Goal: Task Accomplishment & Management: Manage account settings

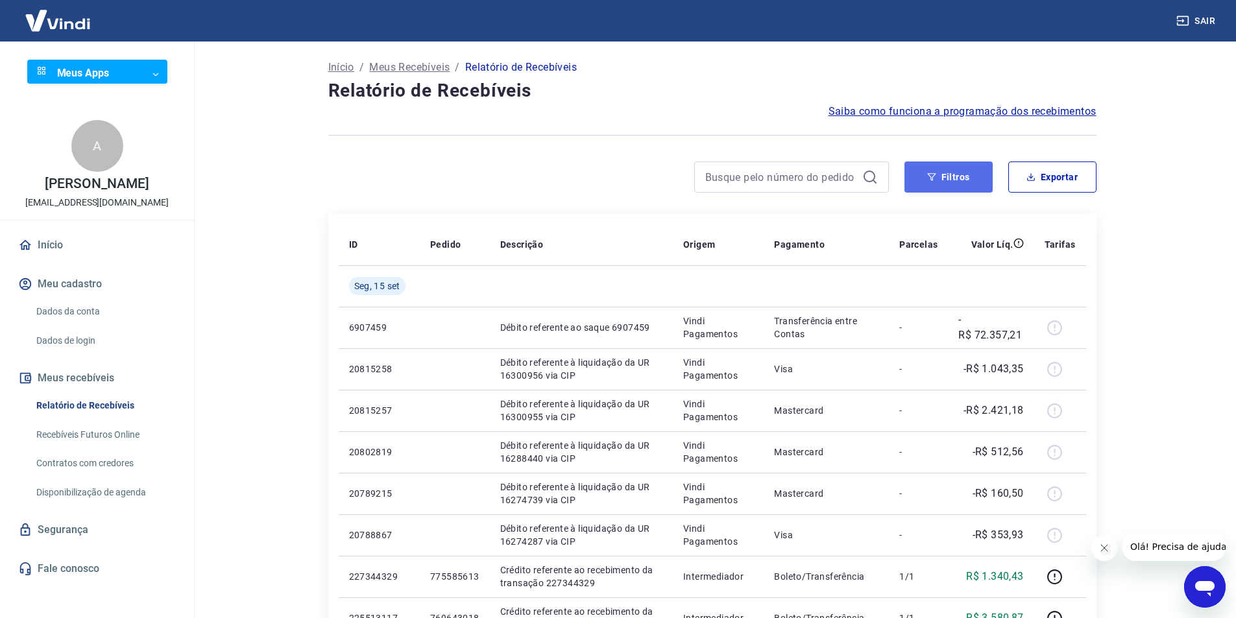
click at [947, 180] on button "Filtros" at bounding box center [948, 176] width 88 height 31
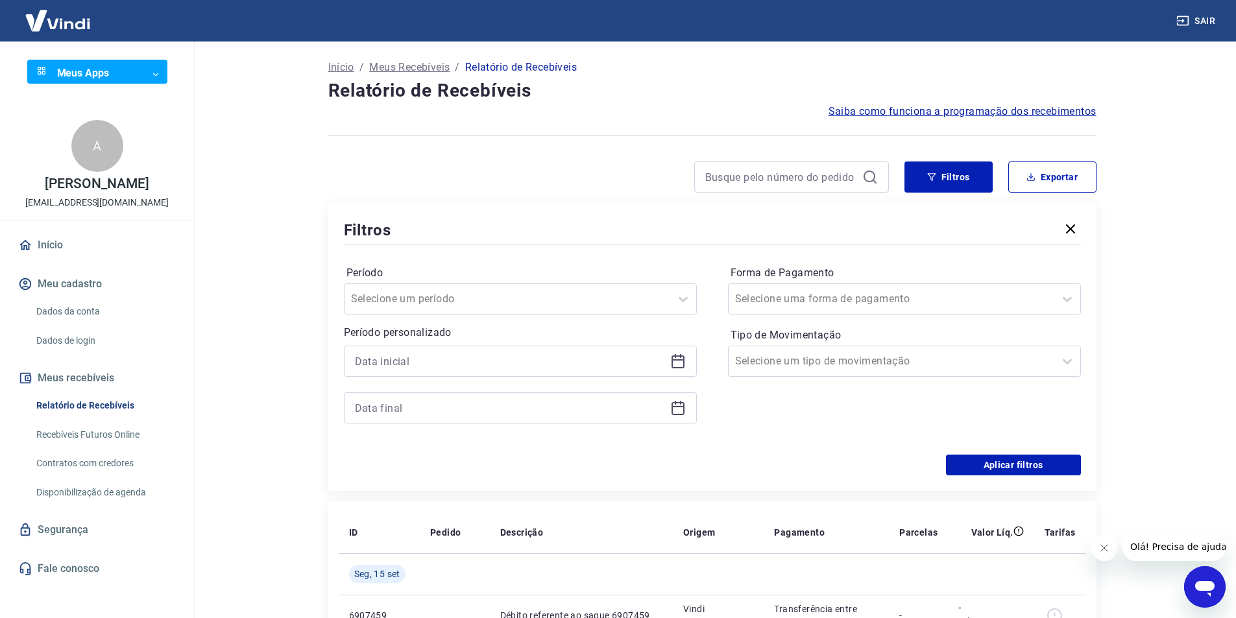
click at [678, 357] on icon at bounding box center [678, 361] width 16 height 16
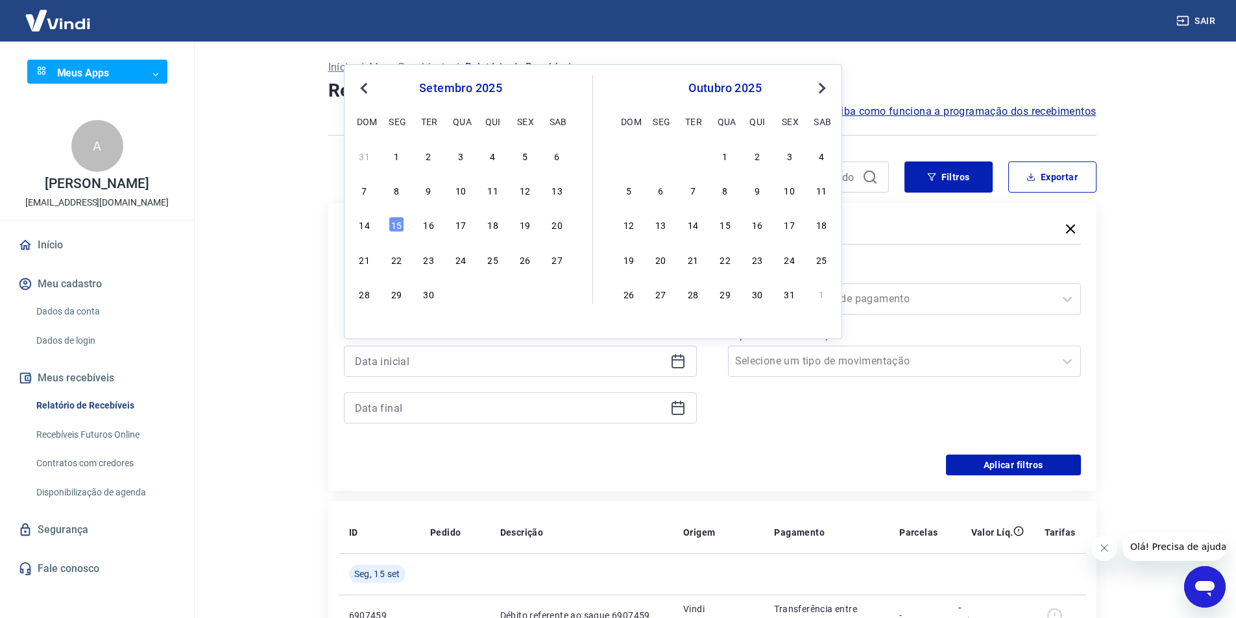
click at [365, 91] on span "Previous Month" at bounding box center [365, 87] width 0 height 15
click at [556, 298] on div "30" at bounding box center [557, 294] width 16 height 16
type input "30/08/2025"
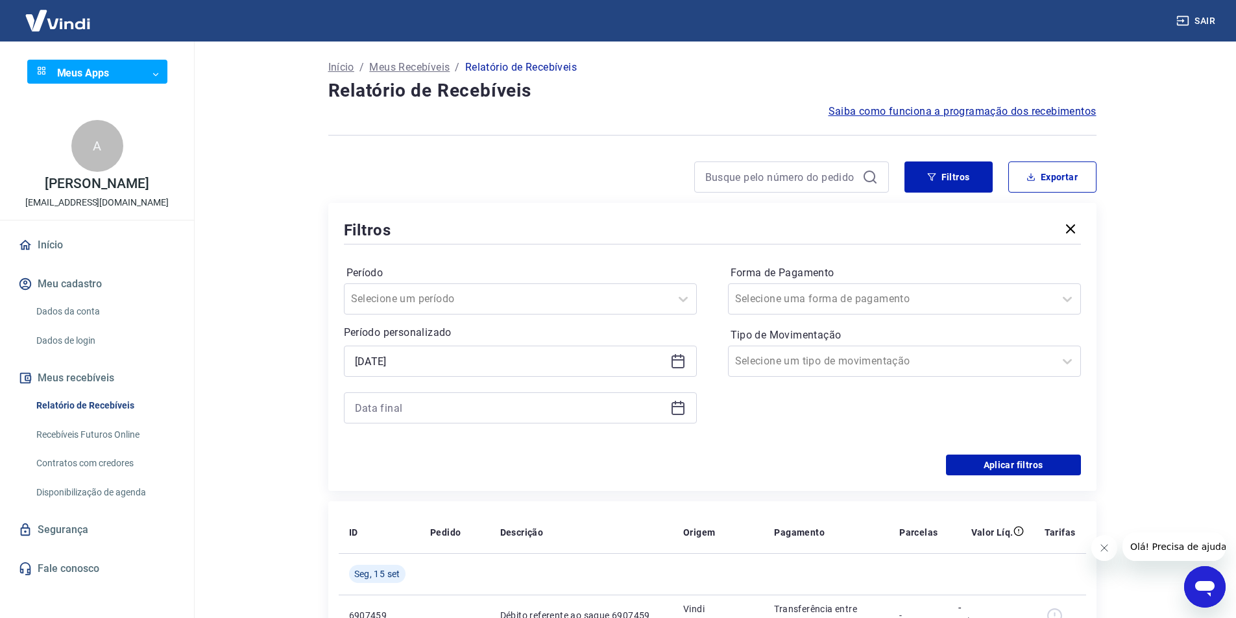
click at [682, 407] on icon at bounding box center [677, 406] width 13 height 1
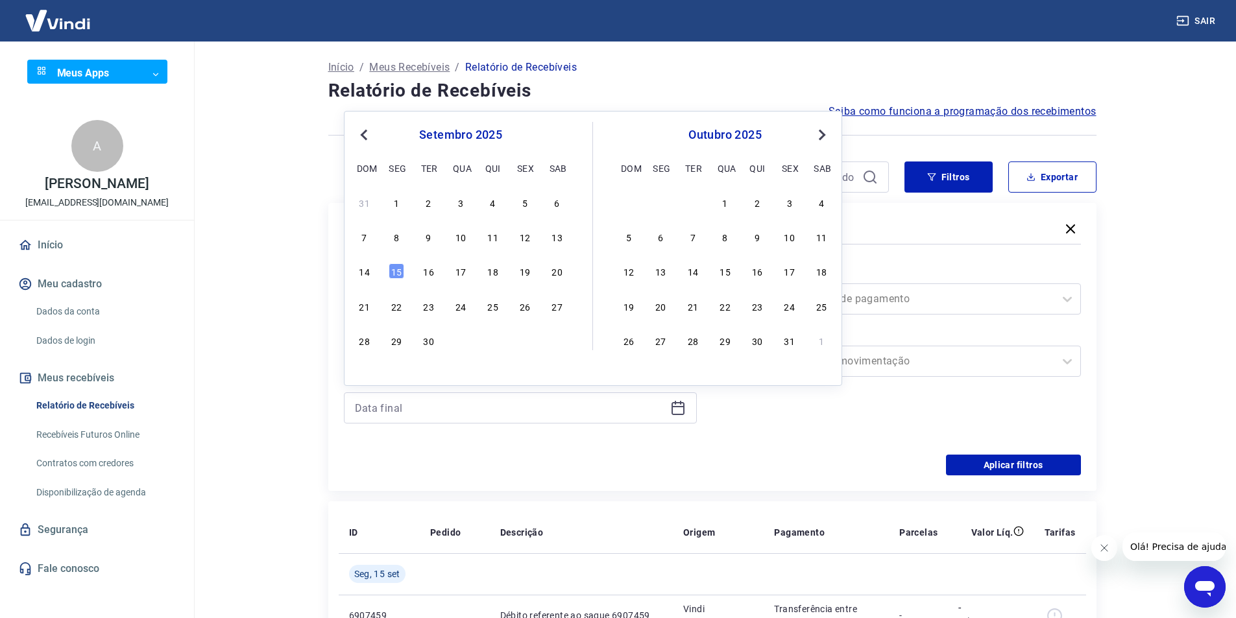
click at [403, 209] on div "1" at bounding box center [396, 203] width 16 height 16
type input "01/09/2025"
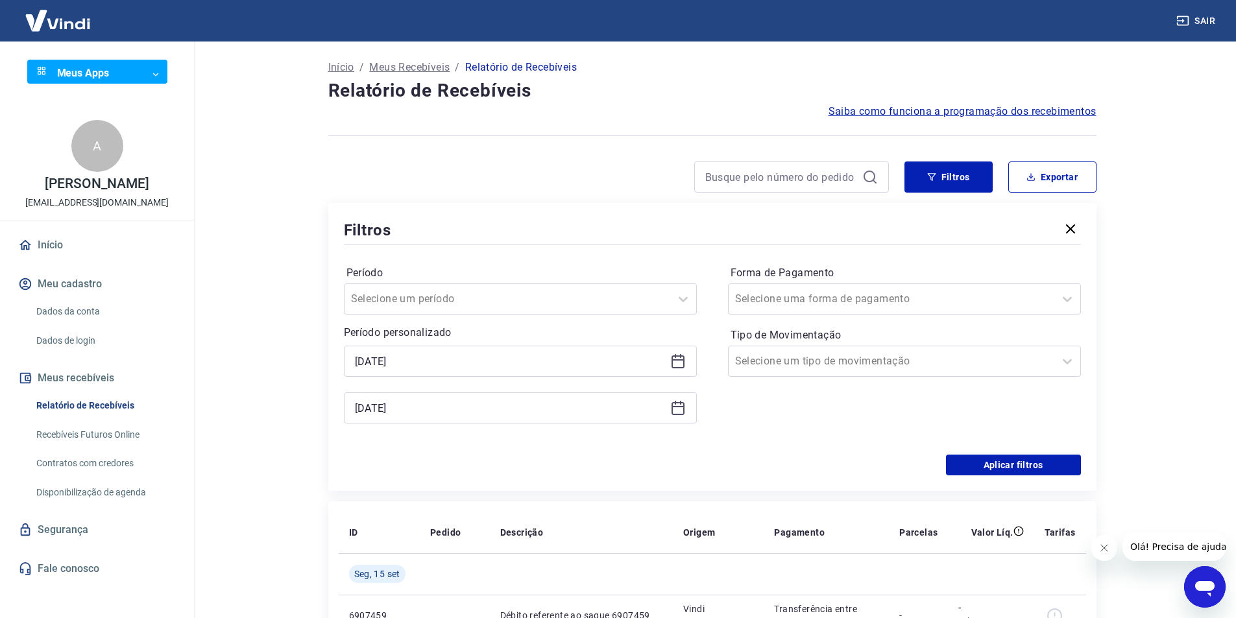
click at [1200, 204] on main "Início / Meus Recebíveis / Relatório de Recebíveis Relatório de Recebíveis Saib…" at bounding box center [711, 330] width 1047 height 577
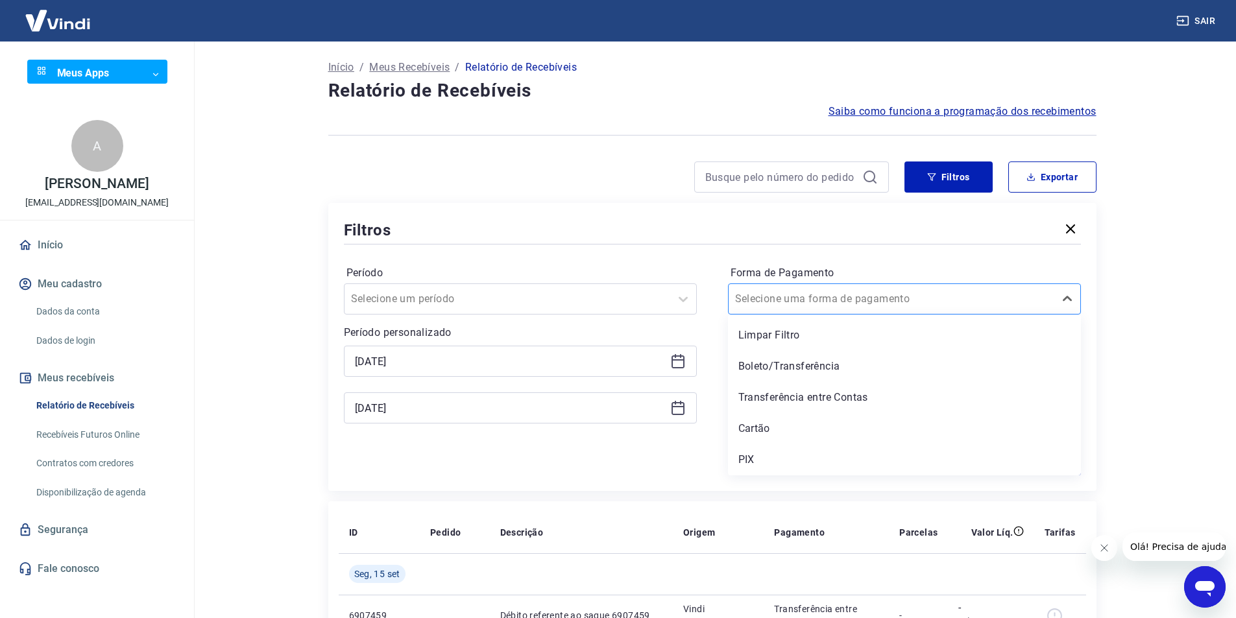
click at [932, 307] on div at bounding box center [891, 299] width 313 height 18
click at [861, 364] on div "Boleto/Transferência" at bounding box center [904, 366] width 353 height 26
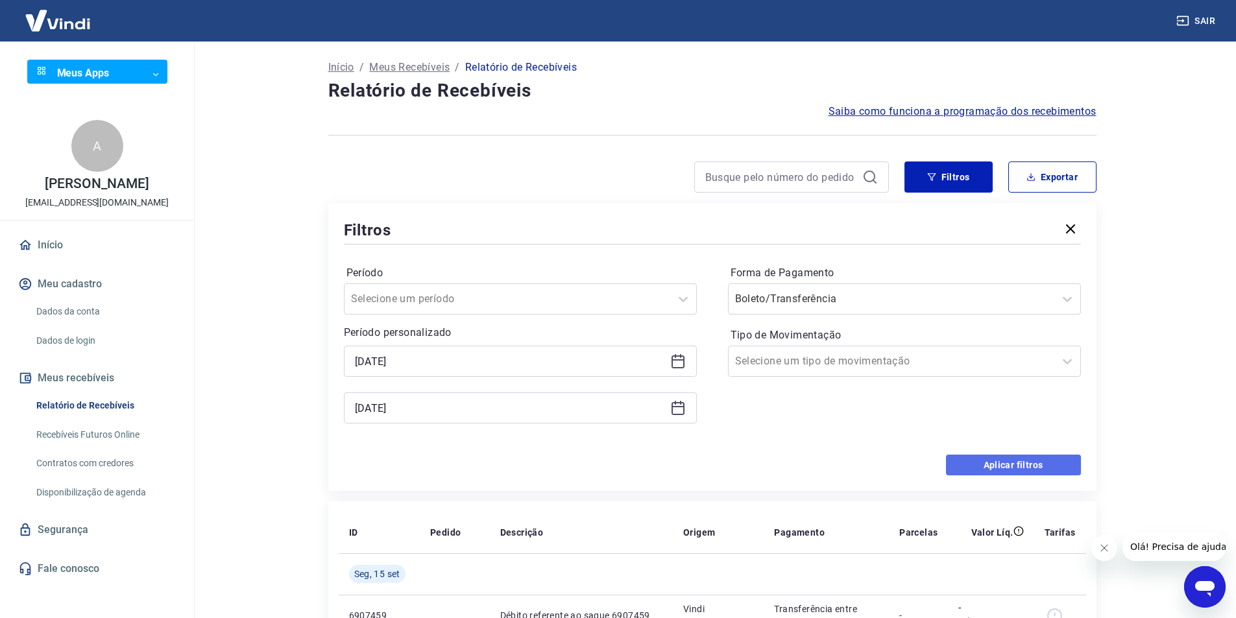
click at [1032, 461] on button "Aplicar filtros" at bounding box center [1013, 465] width 135 height 21
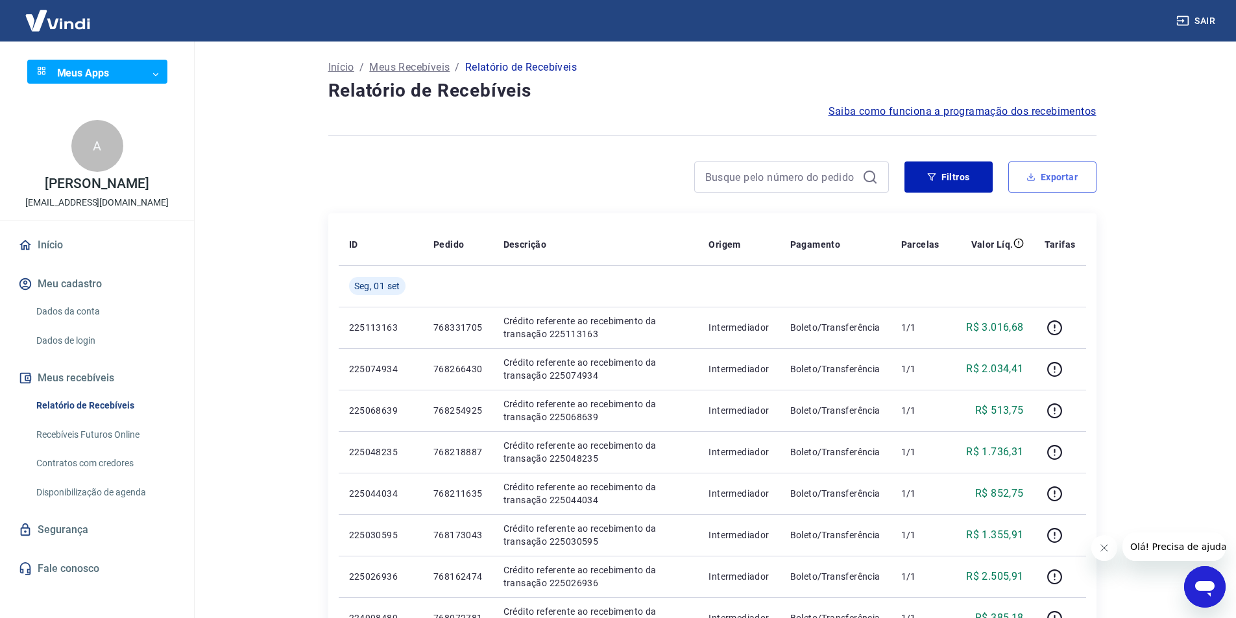
click at [1056, 185] on button "Exportar" at bounding box center [1052, 176] width 88 height 31
type input "30/08/2025"
type input "01/09/2025"
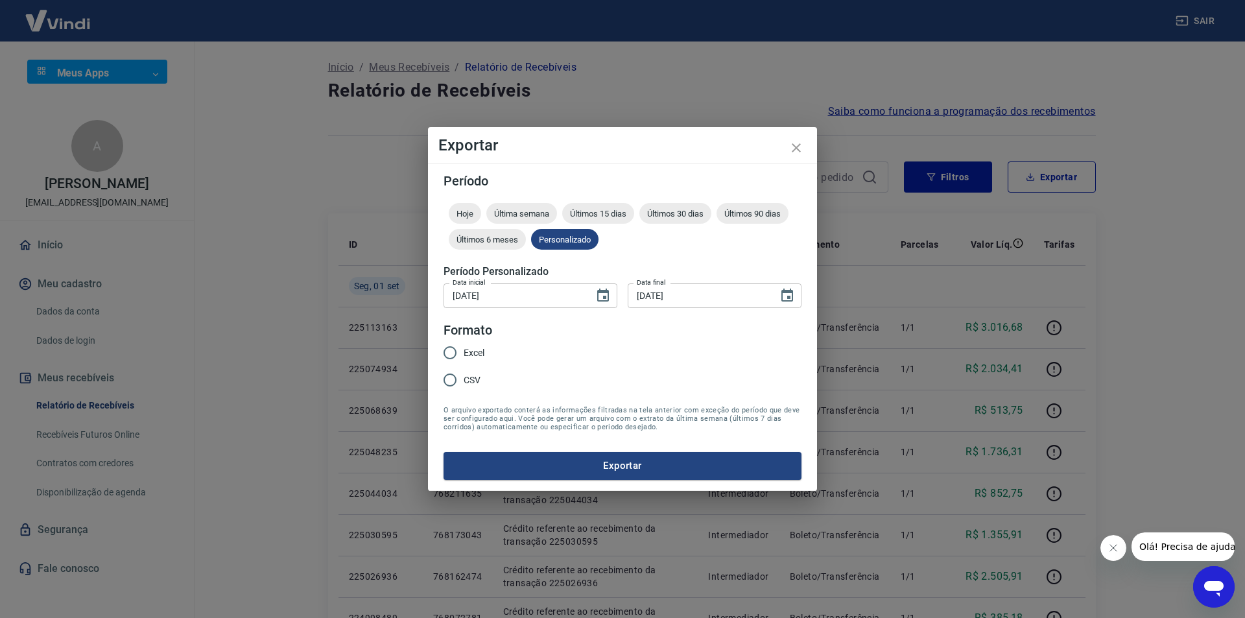
click at [472, 353] on span "Excel" at bounding box center [474, 353] width 21 height 14
click at [464, 353] on input "Excel" at bounding box center [449, 352] width 27 height 27
radio input "true"
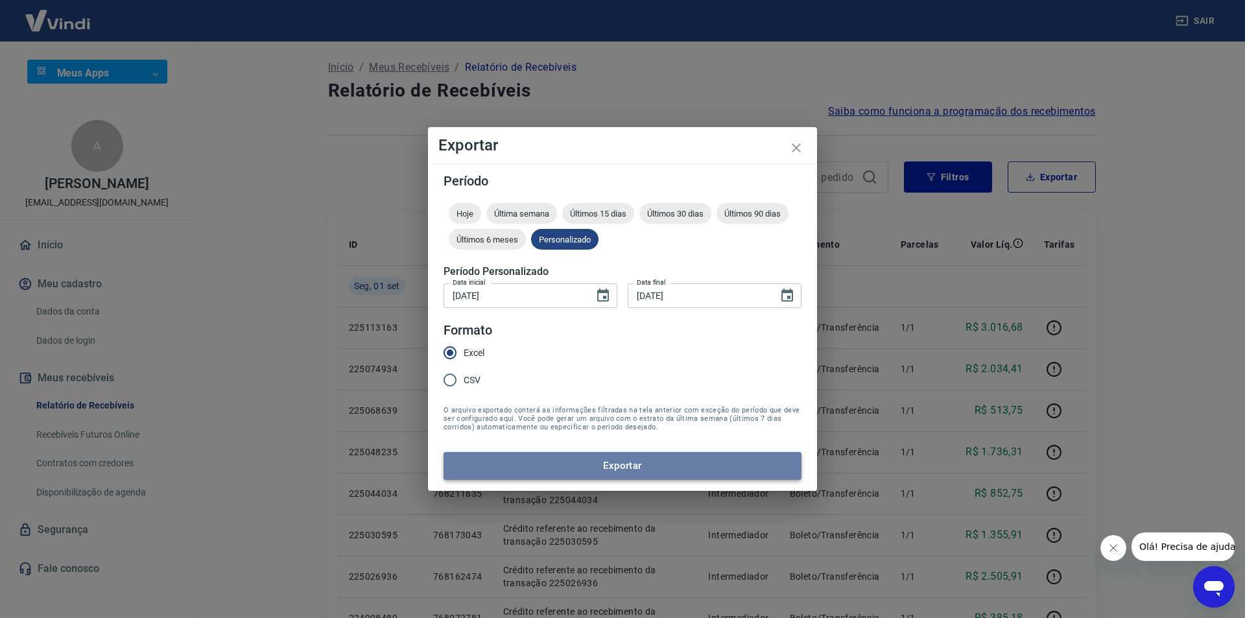
click at [582, 471] on button "Exportar" at bounding box center [623, 465] width 358 height 27
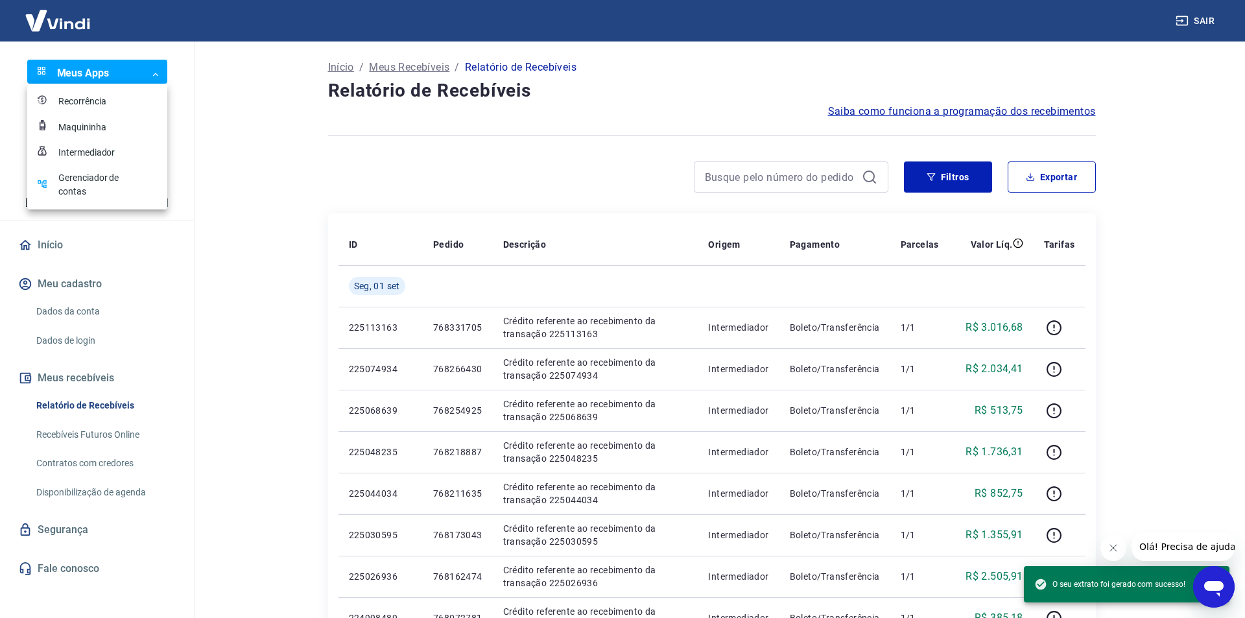
click at [161, 72] on body "Sair Meus Apps ​ ​ A AFONSO FRANCISCO PIFFER financeiro.rbc.02@gmail.com Início…" at bounding box center [622, 309] width 1245 height 618
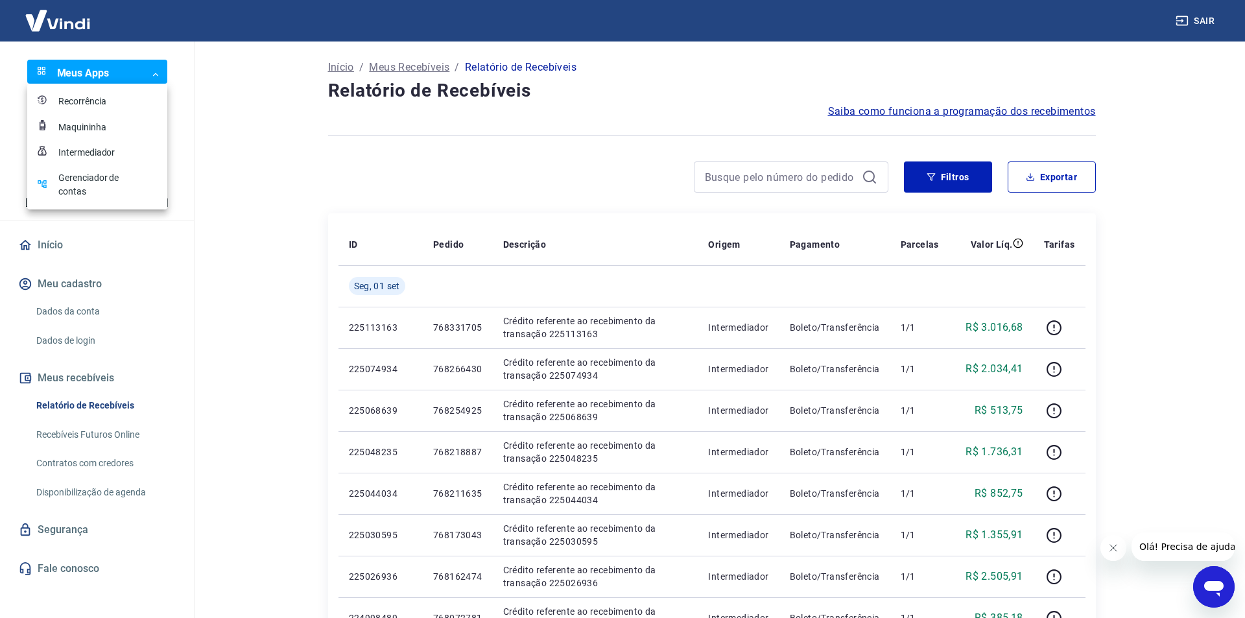
drag, startPoint x: 63, startPoint y: 21, endPoint x: 344, endPoint y: 114, distance: 295.7
click at [419, 144] on div at bounding box center [622, 309] width 1245 height 618
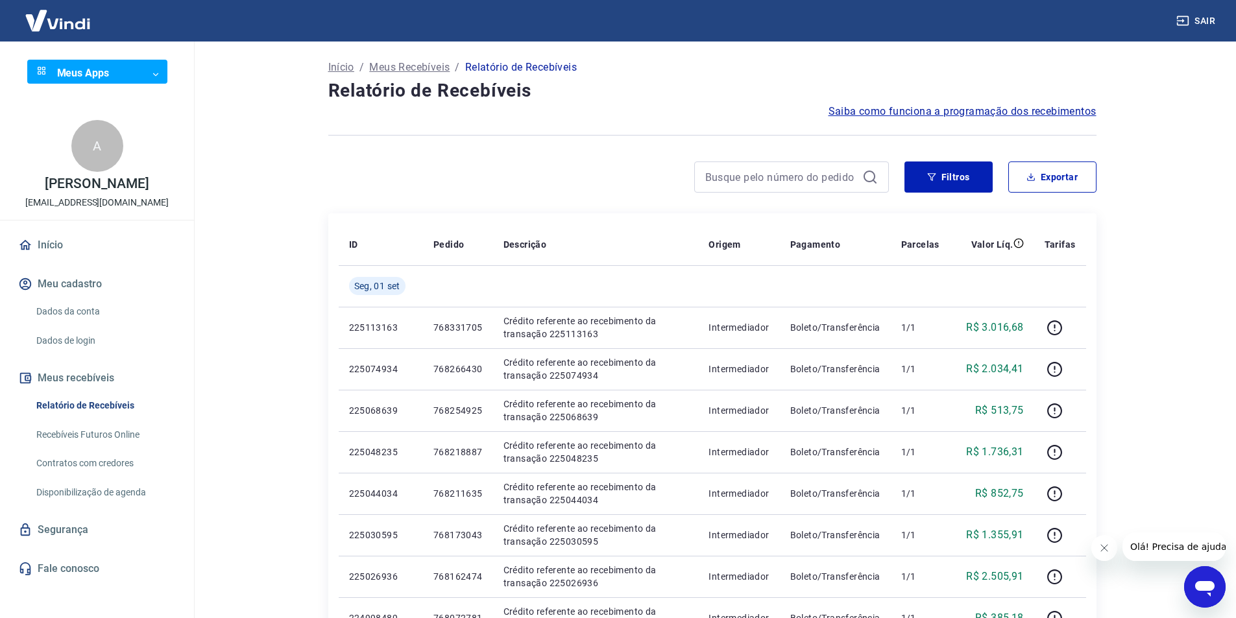
click at [958, 195] on div "Filtros Exportar" at bounding box center [712, 182] width 768 height 42
click at [948, 180] on button "Filtros" at bounding box center [948, 176] width 88 height 31
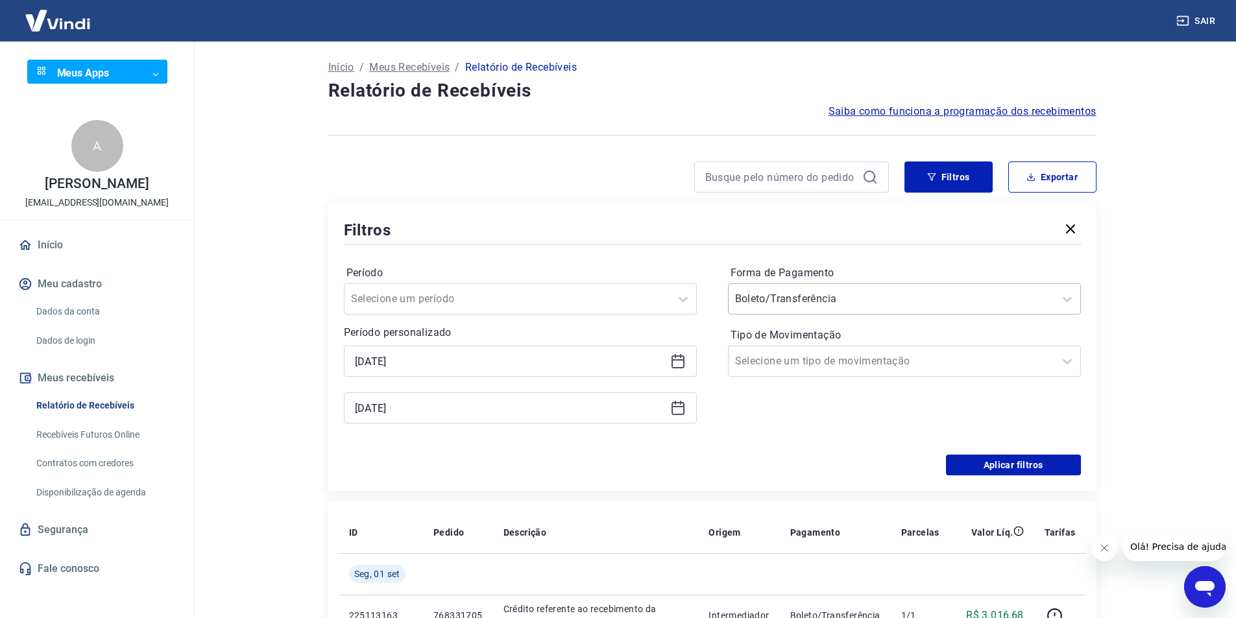
click at [830, 299] on input "Forma de Pagamento" at bounding box center [800, 299] width 131 height 16
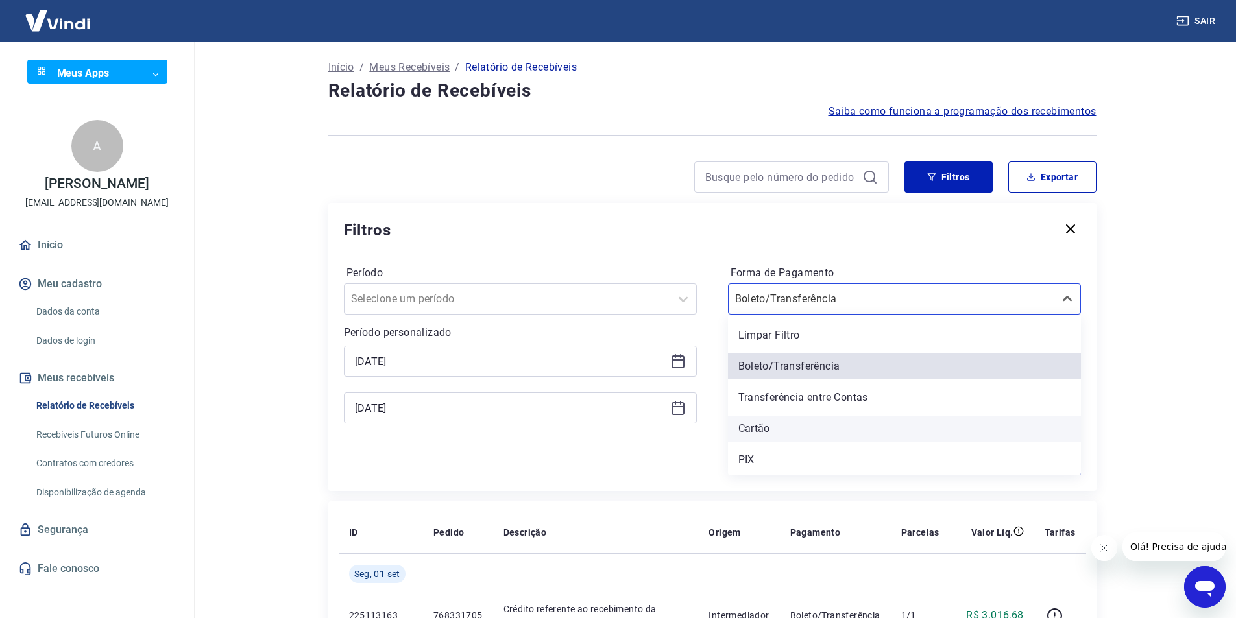
click at [774, 431] on div "Cartão" at bounding box center [904, 429] width 353 height 26
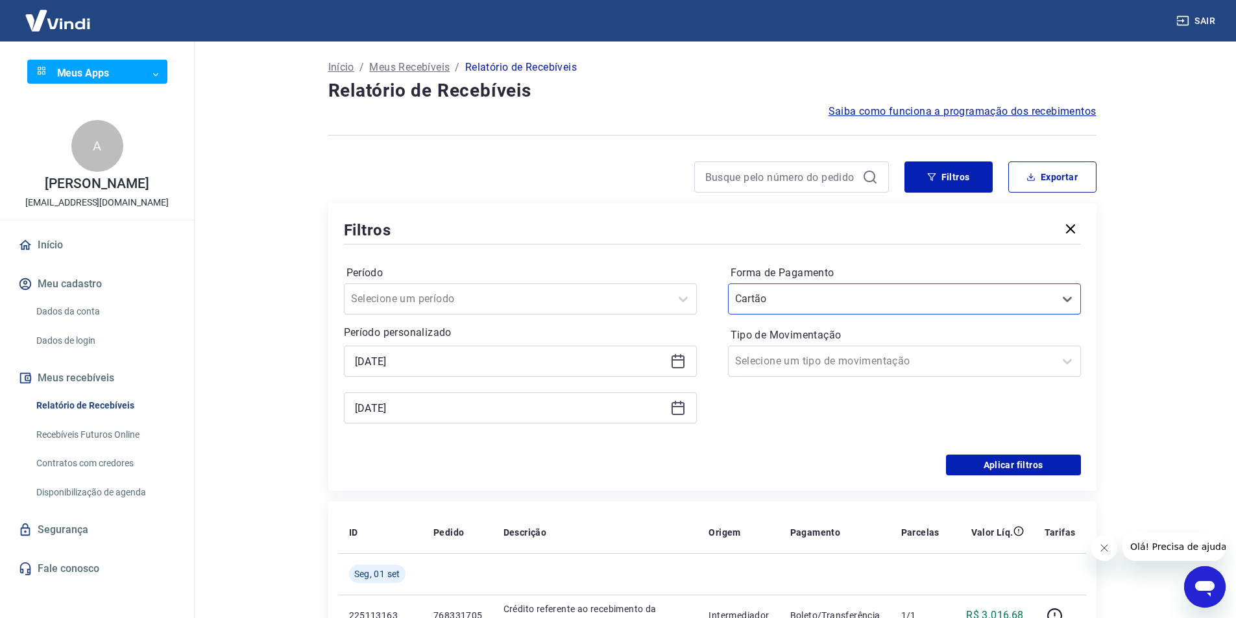
scroll to position [65, 0]
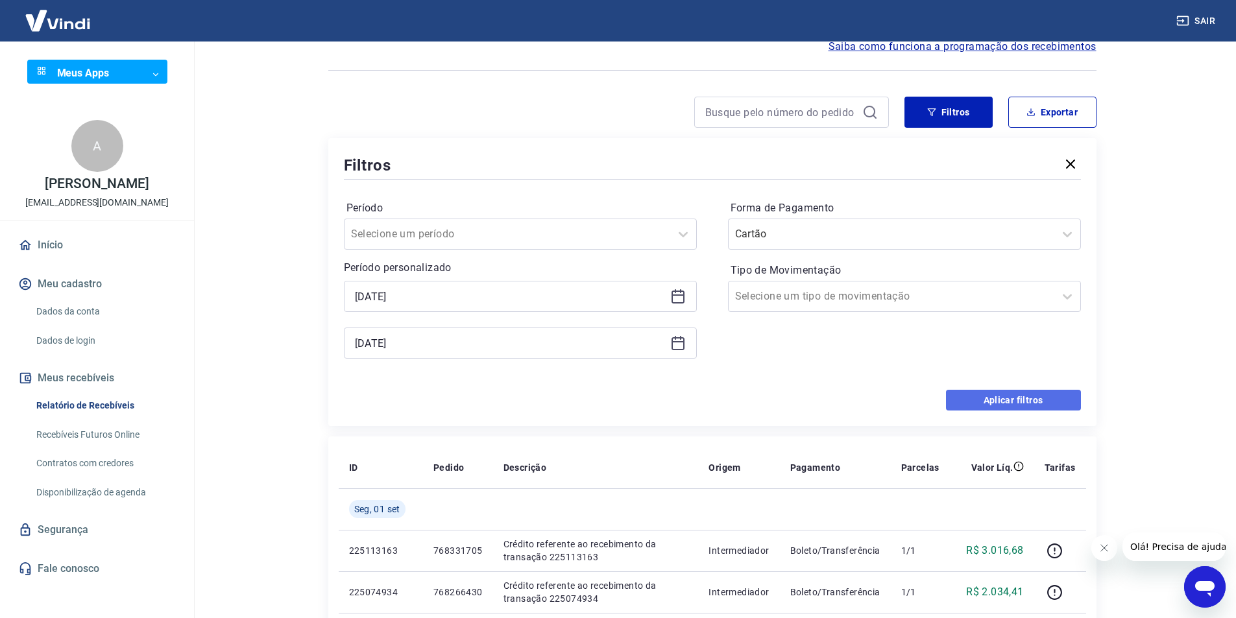
click at [964, 407] on button "Aplicar filtros" at bounding box center [1013, 400] width 135 height 21
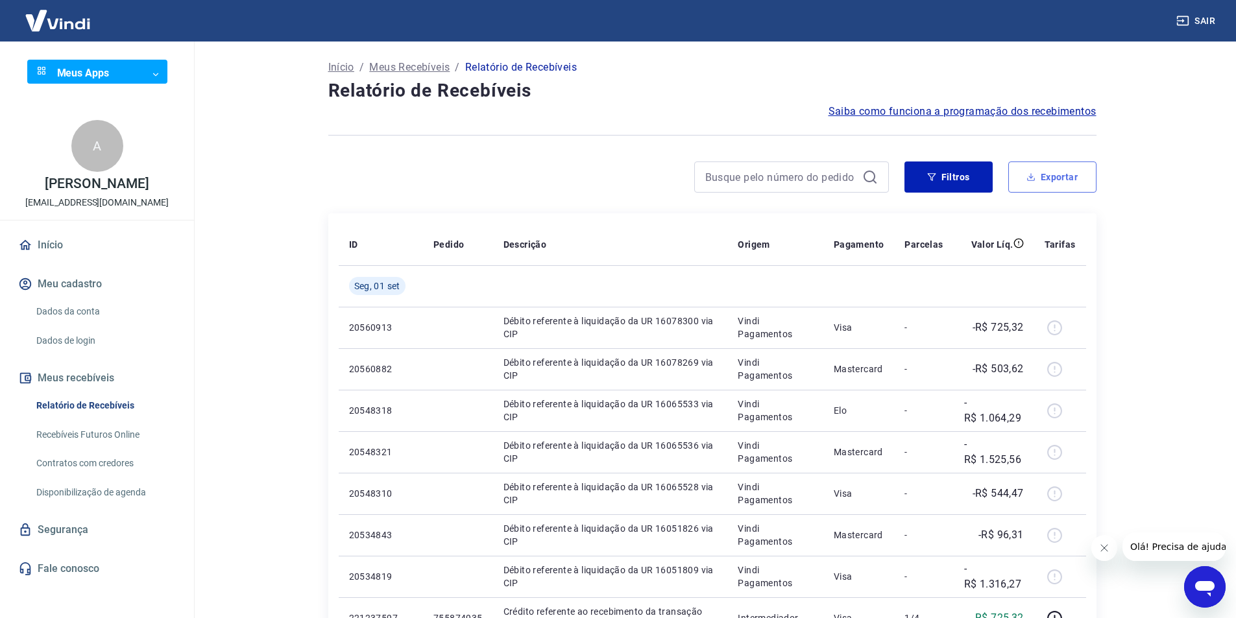
click at [1038, 176] on button "Exportar" at bounding box center [1052, 176] width 88 height 31
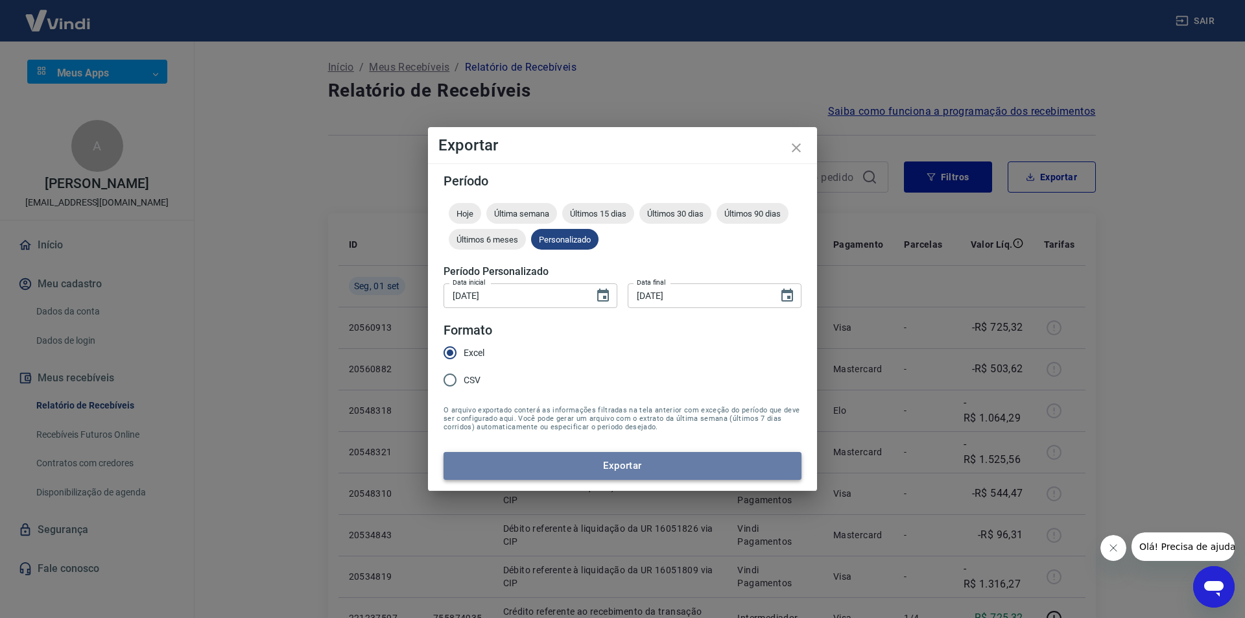
click at [542, 473] on button "Exportar" at bounding box center [623, 465] width 358 height 27
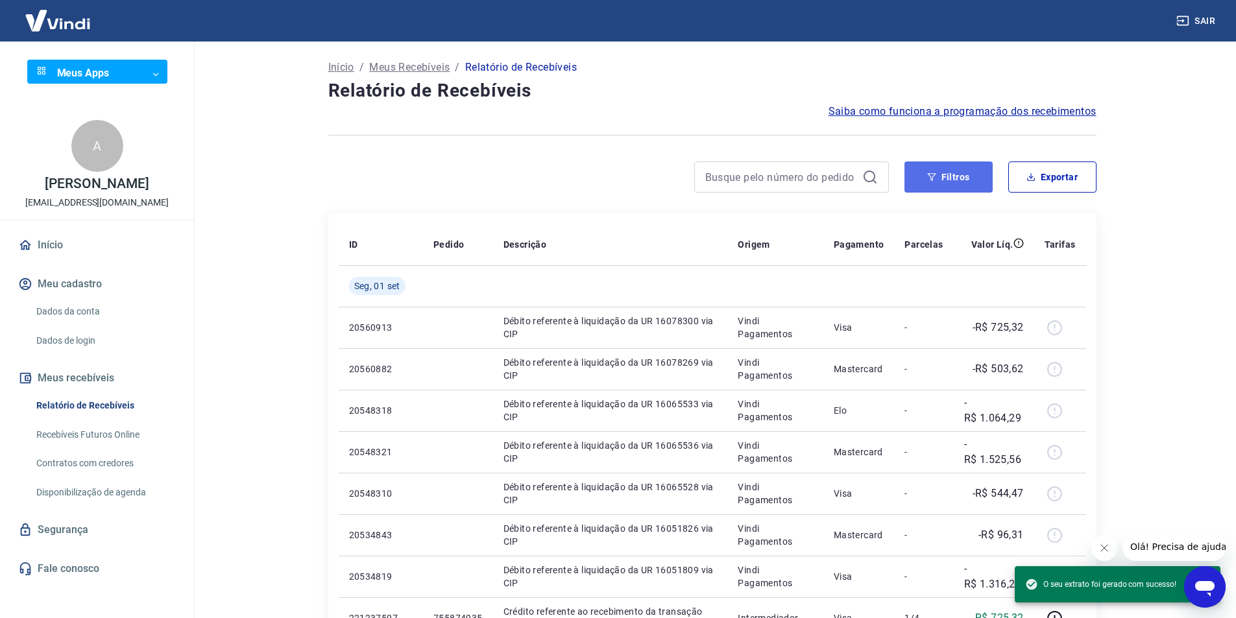
click at [980, 170] on button "Filtros" at bounding box center [948, 176] width 88 height 31
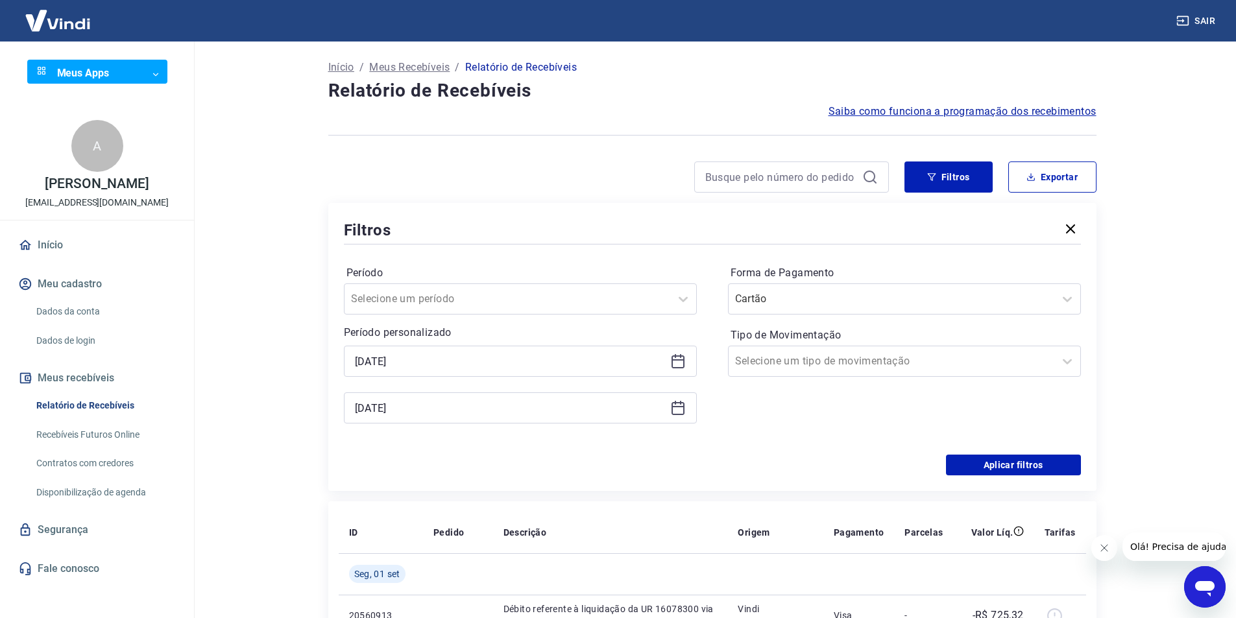
click at [682, 358] on icon at bounding box center [678, 361] width 16 height 16
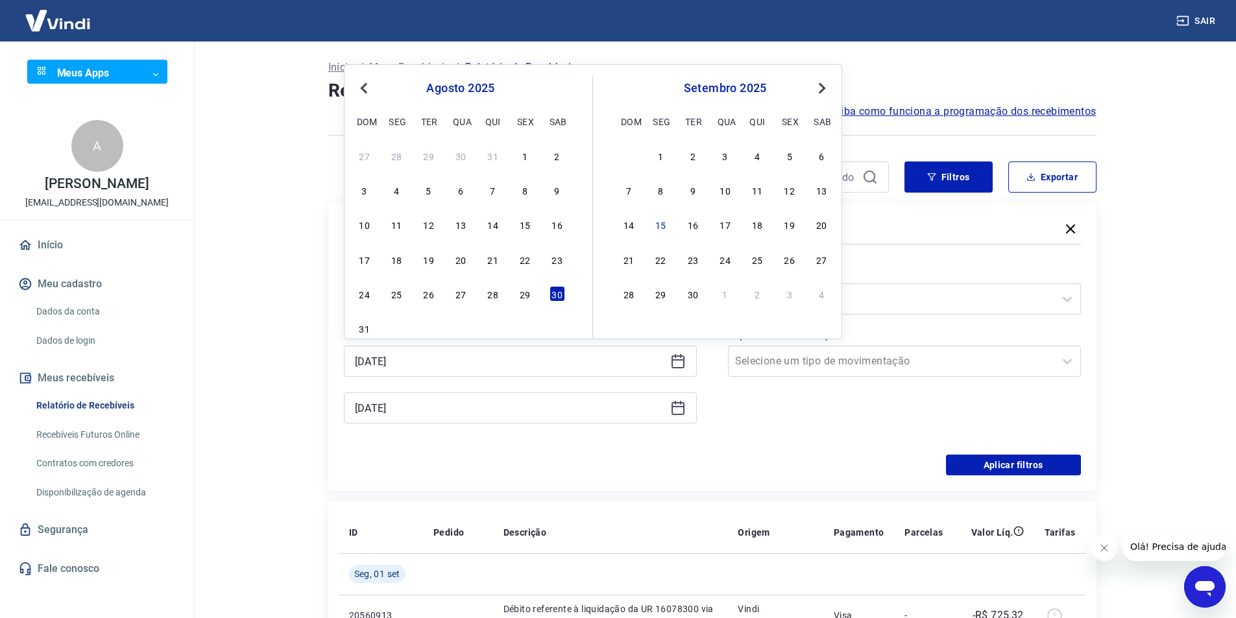
click at [820, 86] on span "Next Month" at bounding box center [820, 87] width 0 height 15
click at [428, 157] on div "2" at bounding box center [429, 156] width 16 height 16
type input "02/09/2025"
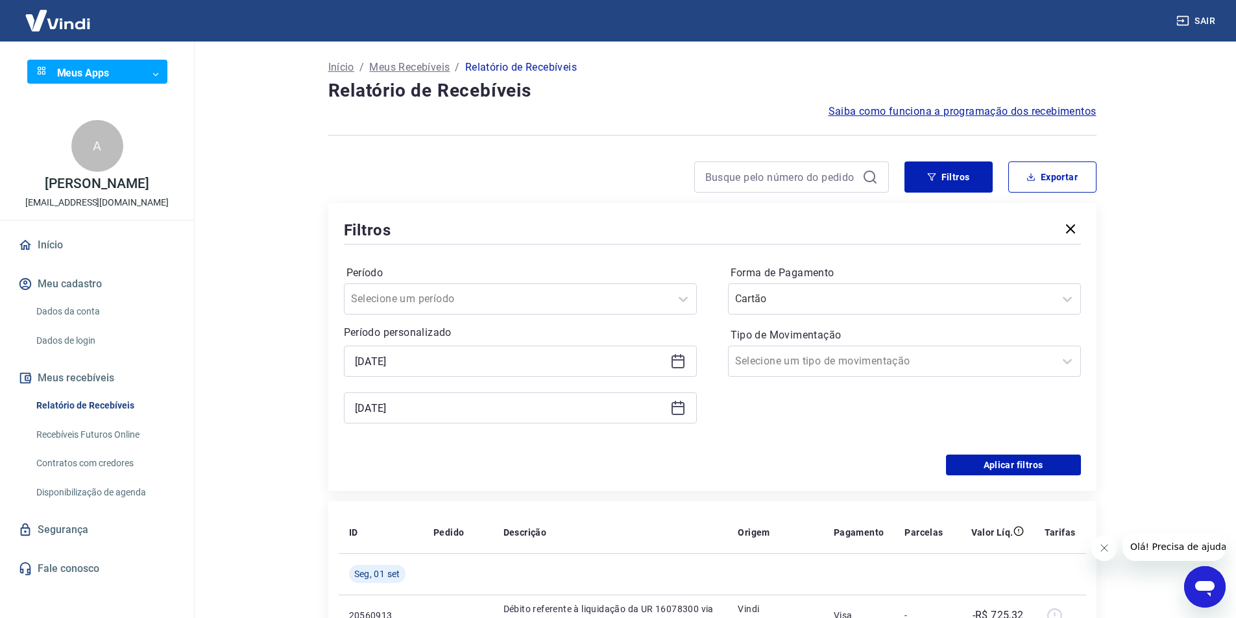
click at [676, 411] on icon at bounding box center [678, 408] width 16 height 16
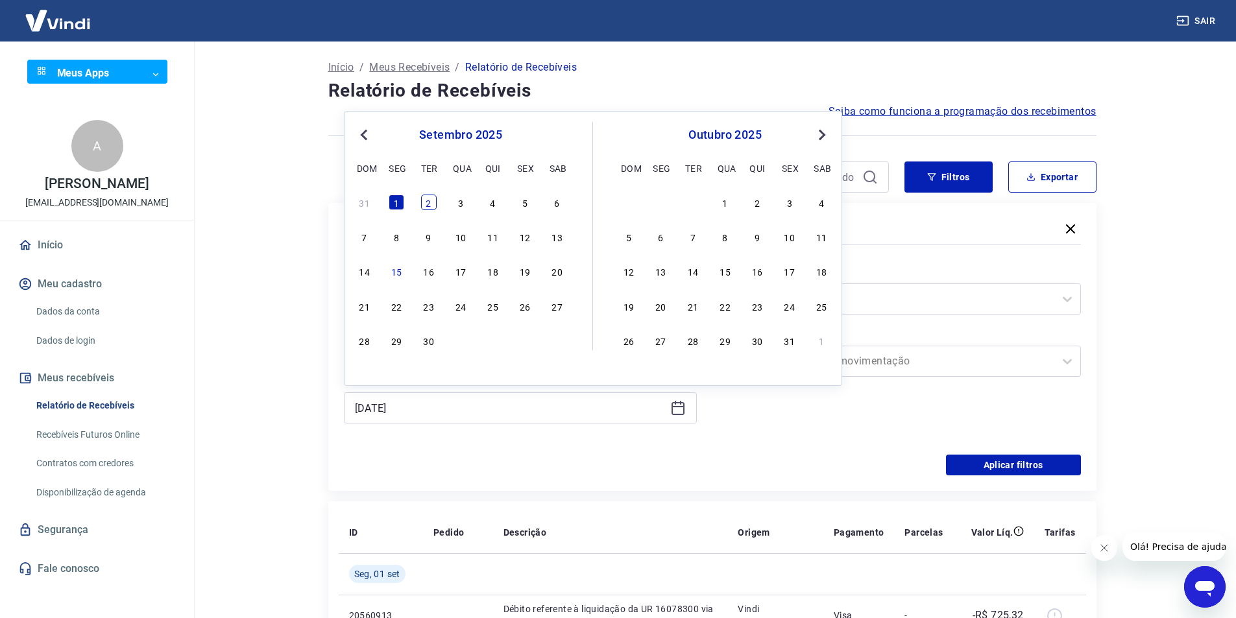
click at [424, 203] on div "2" at bounding box center [429, 203] width 16 height 16
type input "02/09/2025"
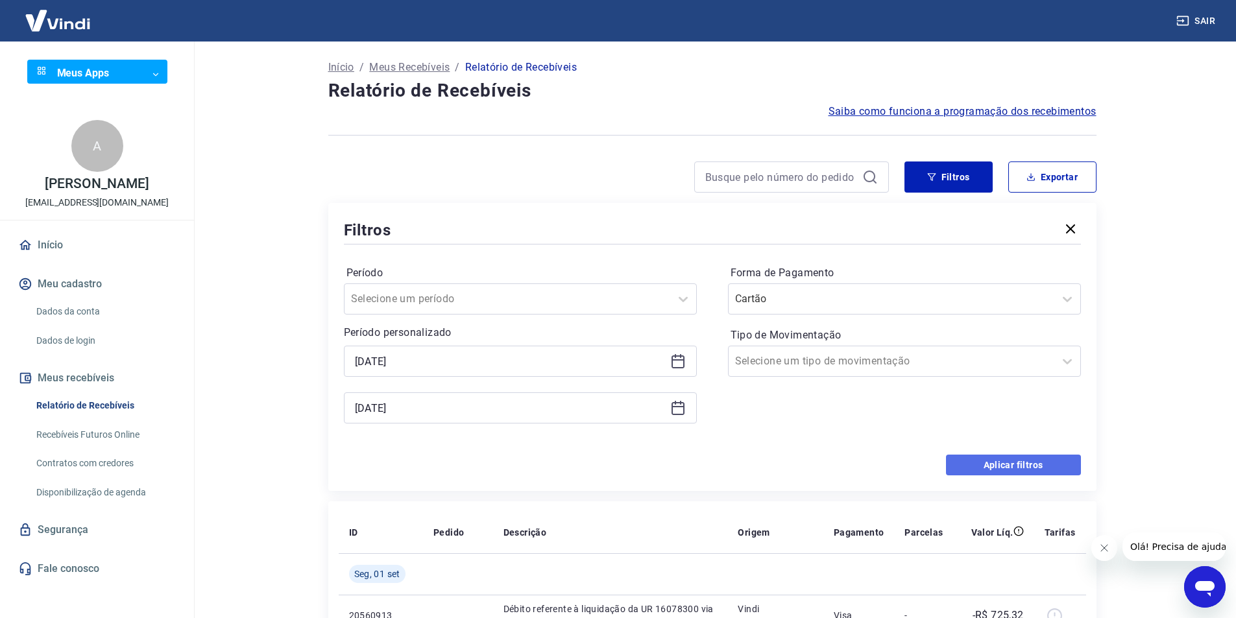
click at [990, 472] on button "Aplicar filtros" at bounding box center [1013, 465] width 135 height 21
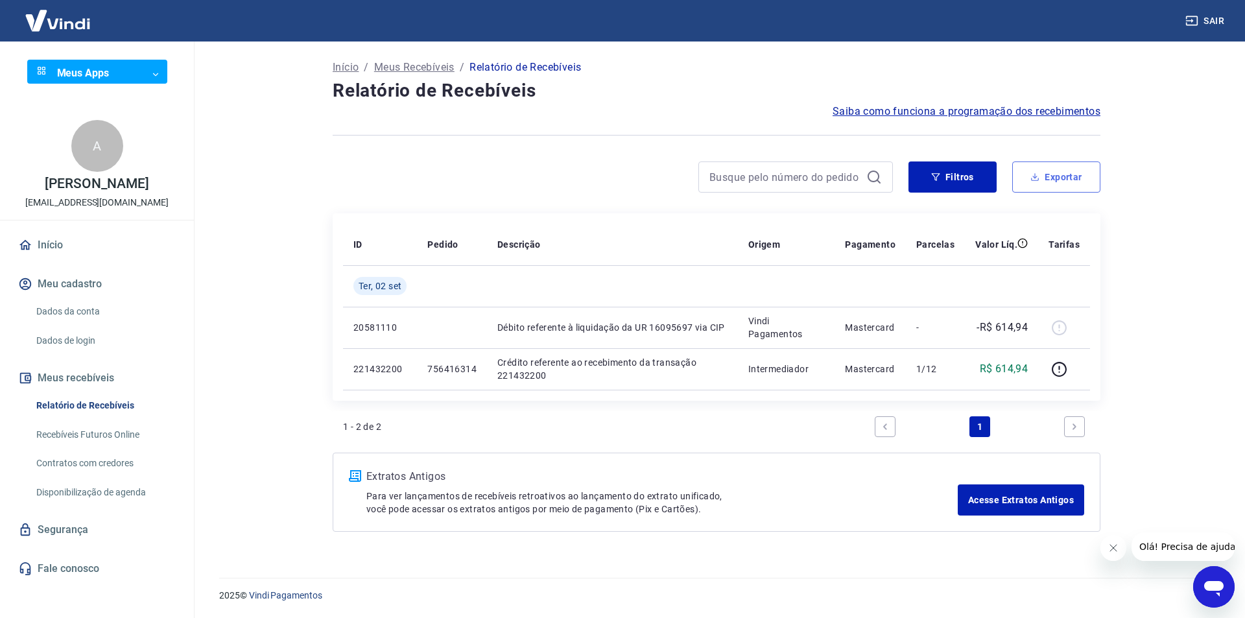
click at [1038, 176] on icon "button" at bounding box center [1035, 177] width 5 height 3
type input "02/09/2025"
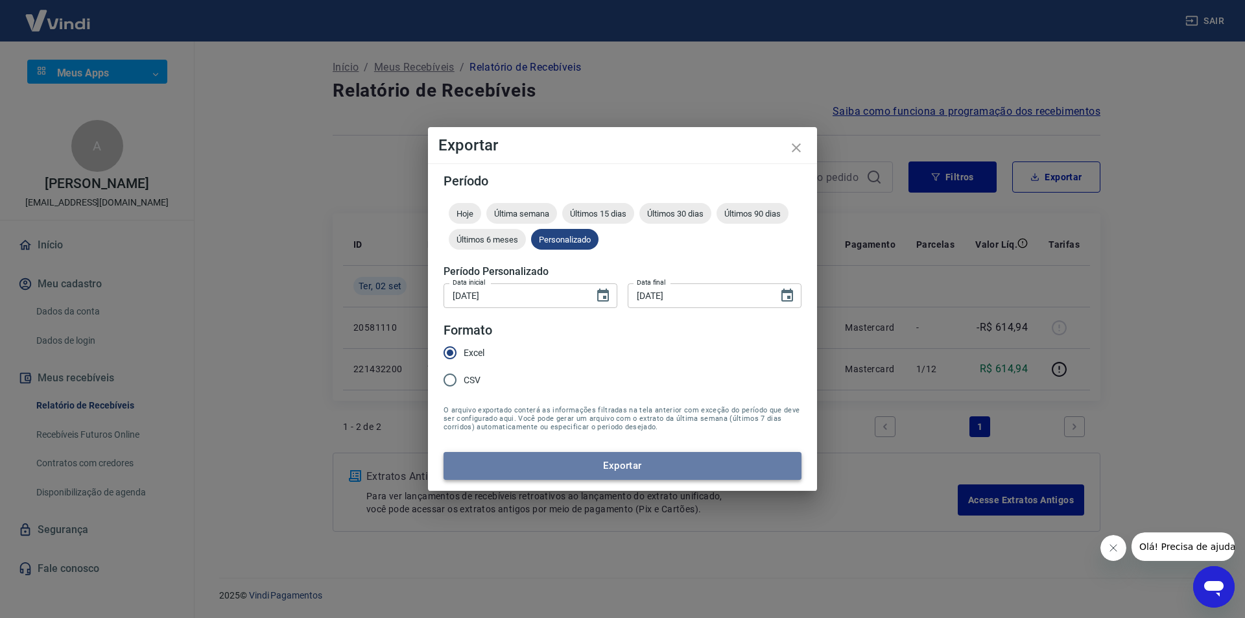
click at [588, 475] on button "Exportar" at bounding box center [623, 465] width 358 height 27
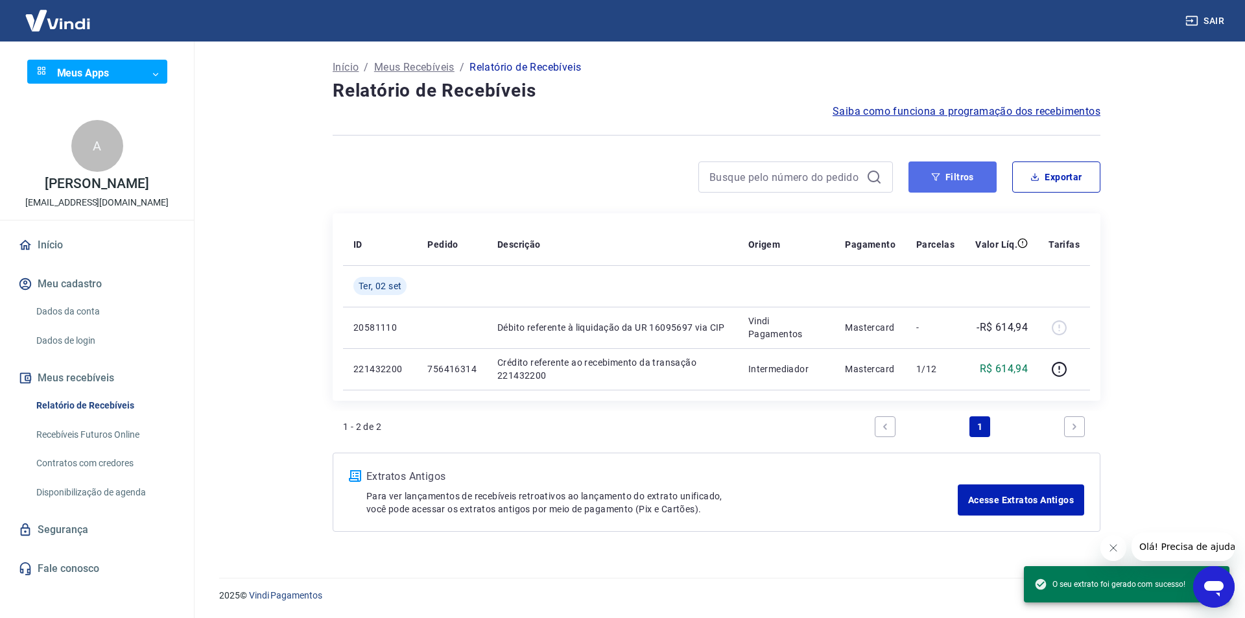
click at [922, 175] on button "Filtros" at bounding box center [953, 176] width 88 height 31
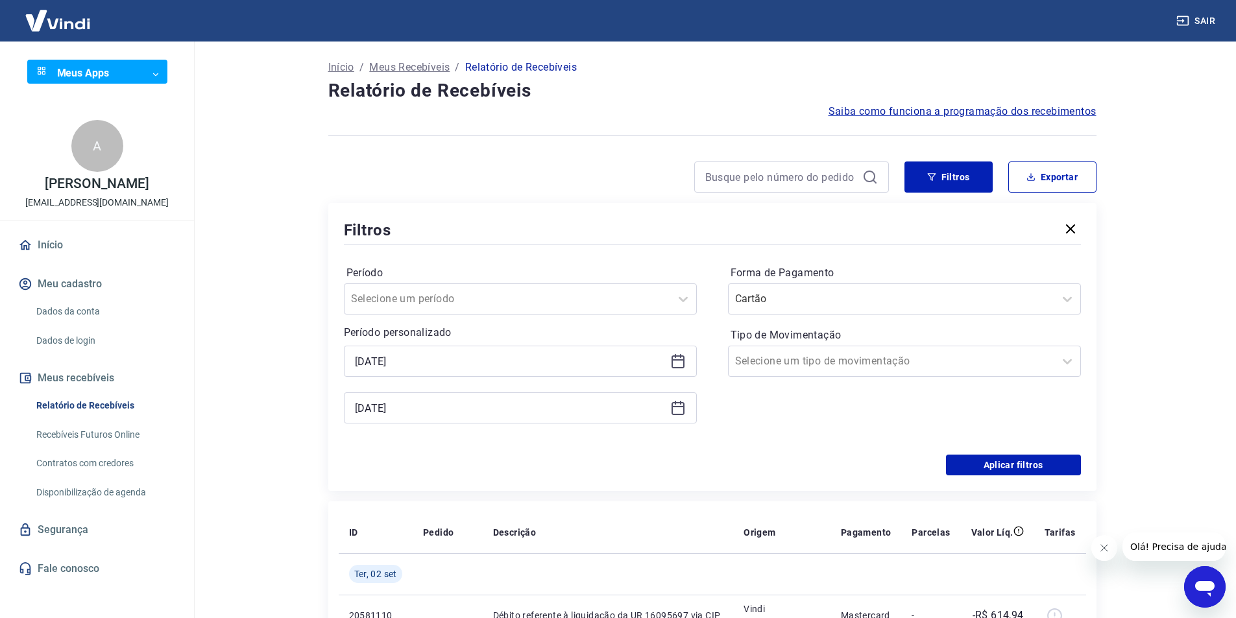
click at [678, 362] on icon at bounding box center [678, 361] width 16 height 16
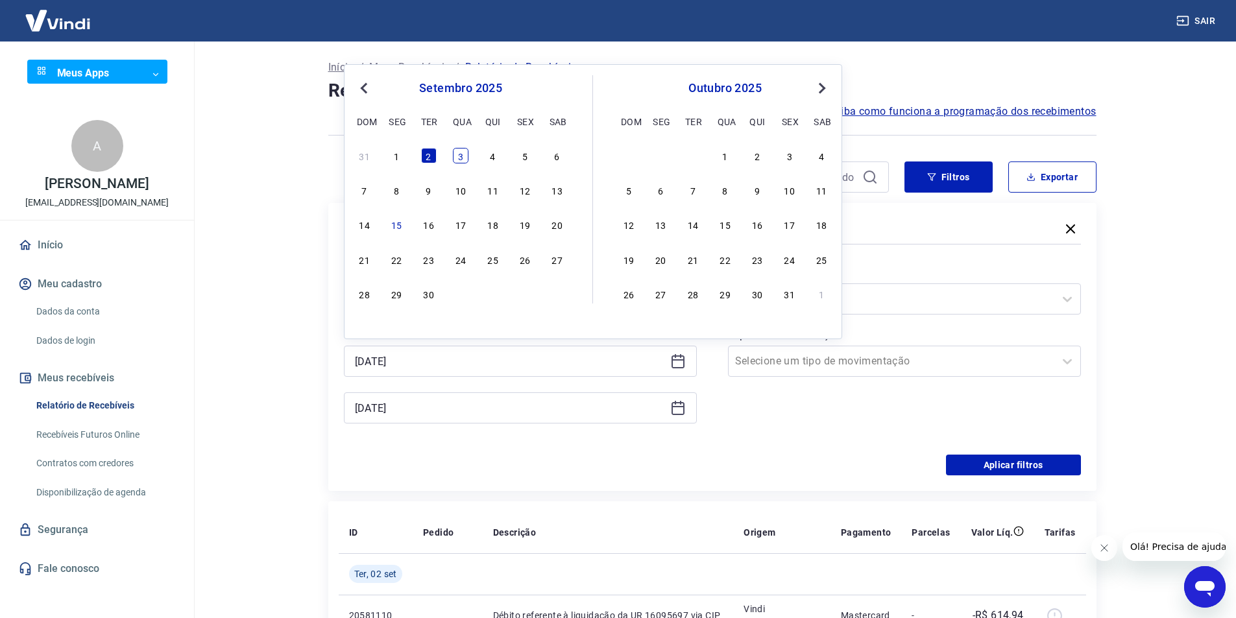
click at [460, 156] on div "3" at bounding box center [461, 156] width 16 height 16
type input "03/09/2025"
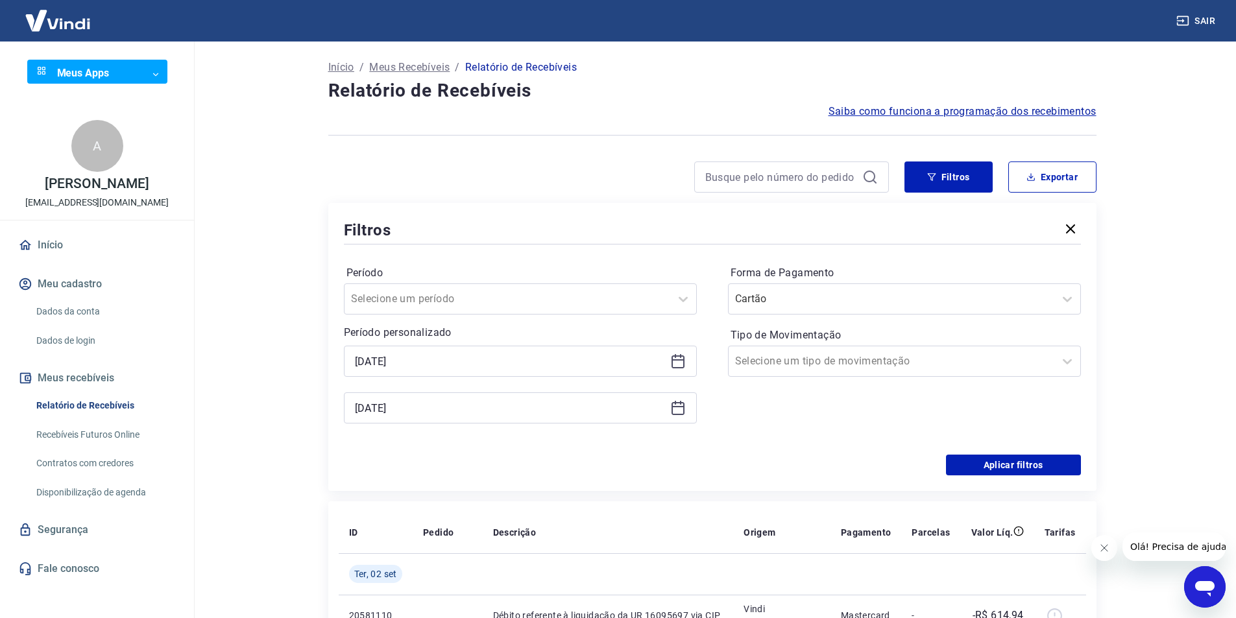
click at [687, 410] on div "02/09/2025" at bounding box center [520, 407] width 353 height 31
click at [682, 408] on icon at bounding box center [678, 408] width 16 height 16
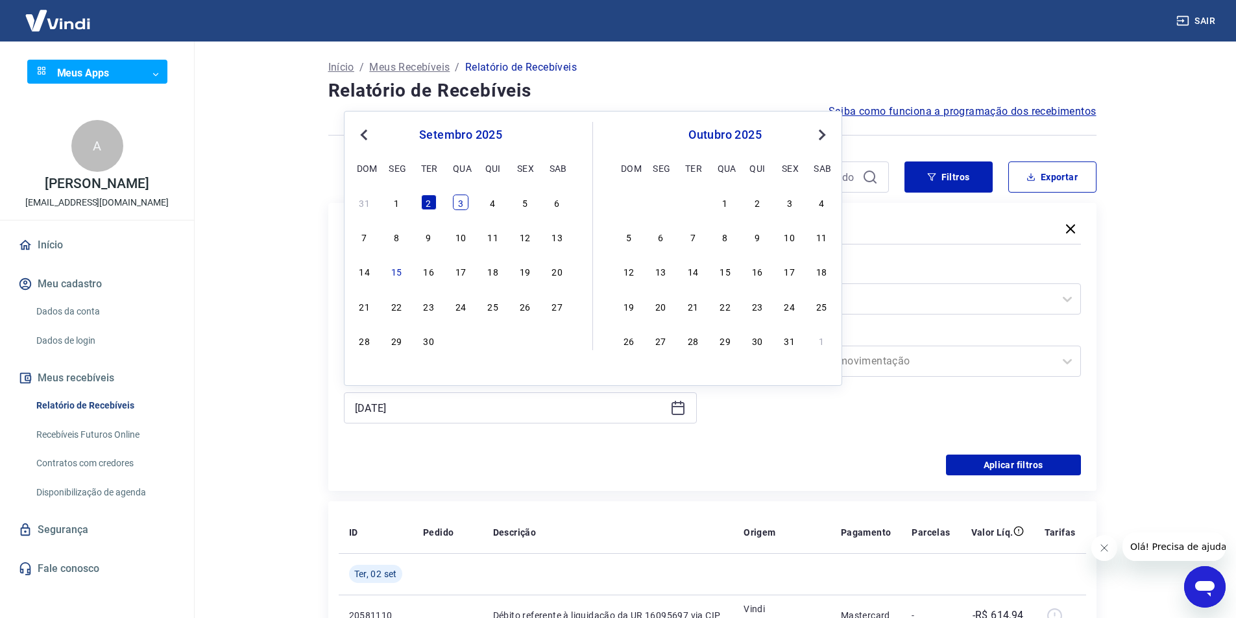
click at [465, 203] on div "3" at bounding box center [461, 203] width 16 height 16
type input "03/09/2025"
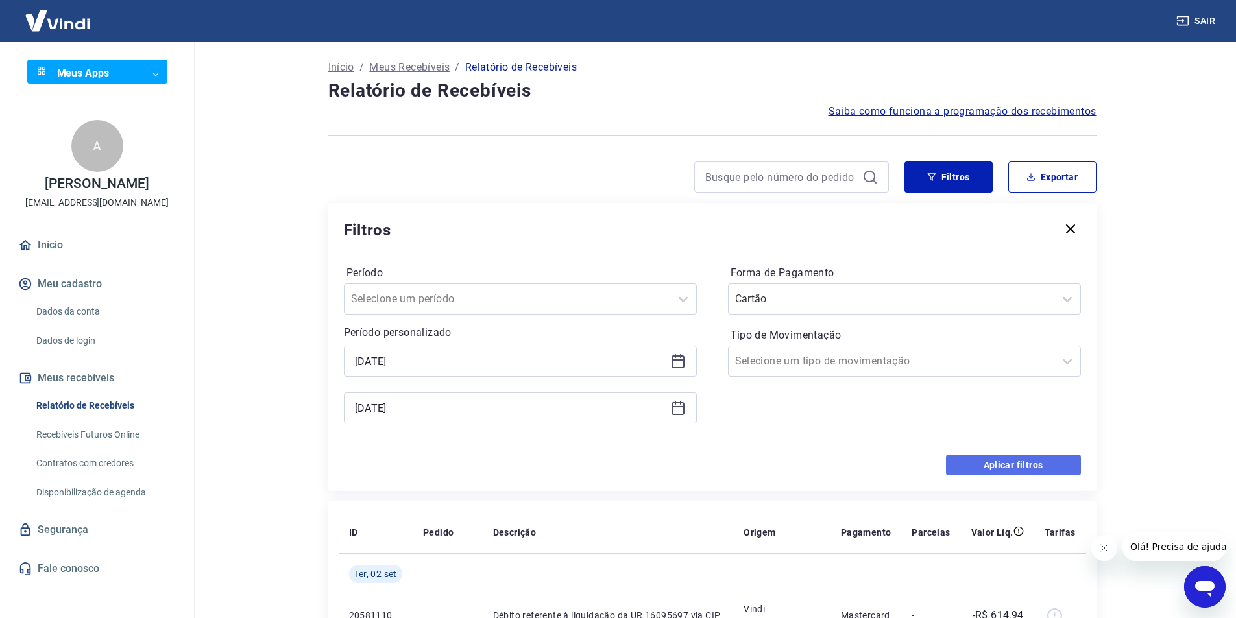
click at [960, 462] on button "Aplicar filtros" at bounding box center [1013, 465] width 135 height 21
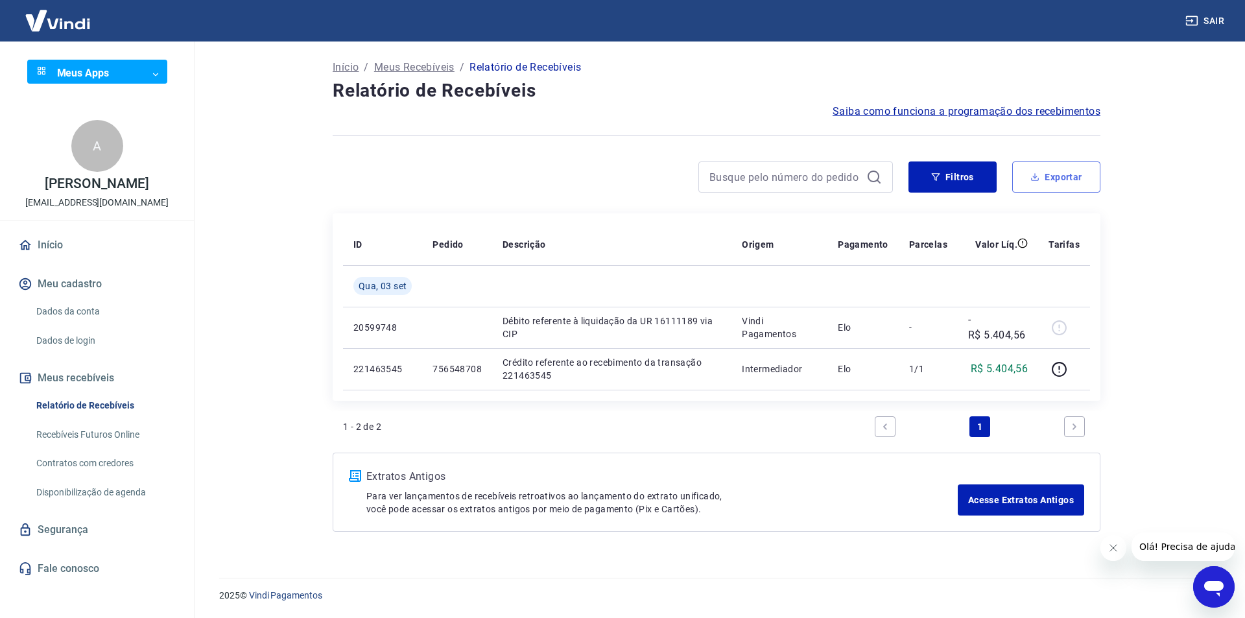
click at [1037, 179] on icon "button" at bounding box center [1035, 177] width 9 height 9
type input "03/09/2025"
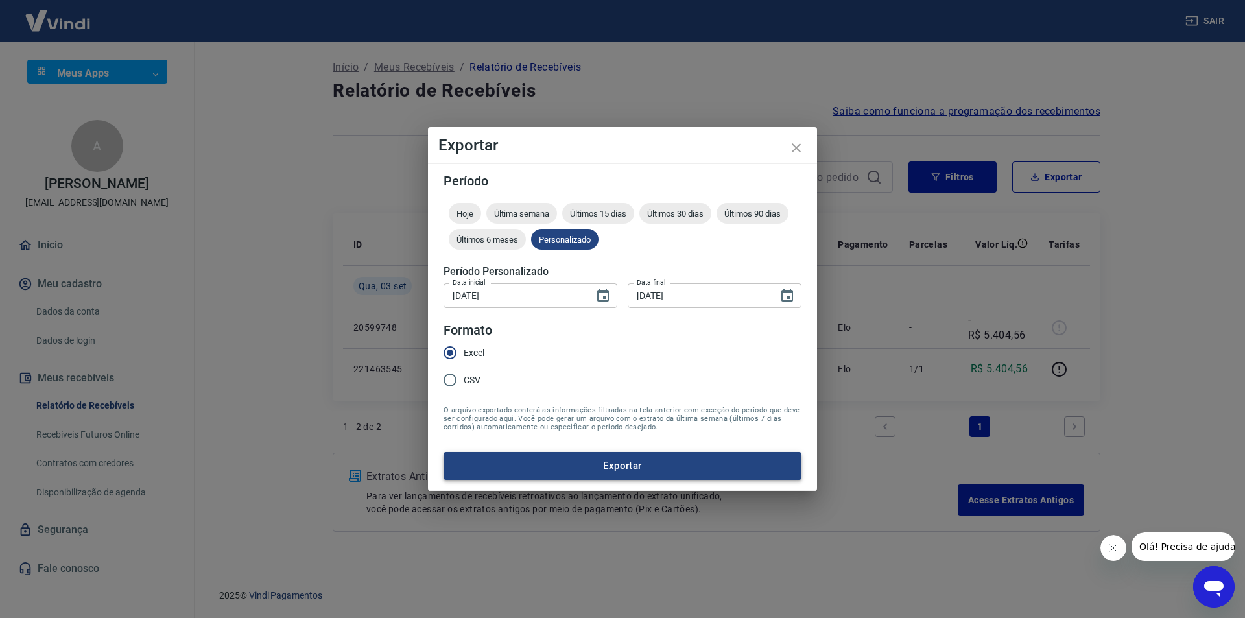
click at [516, 466] on button "Exportar" at bounding box center [623, 465] width 358 height 27
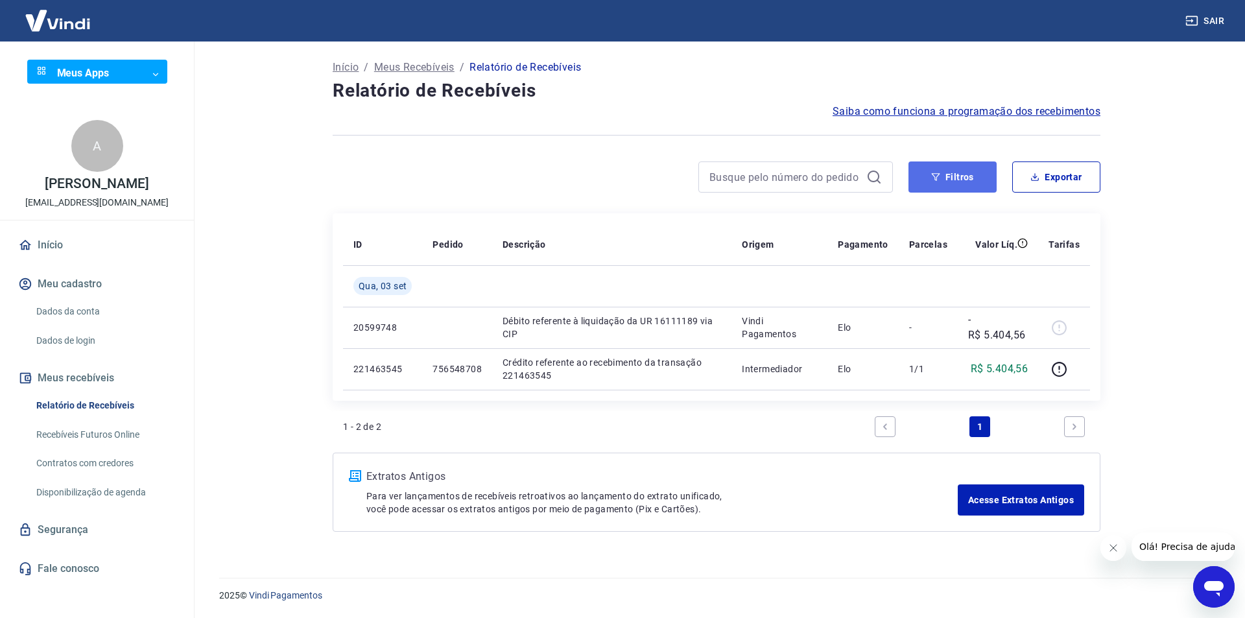
click at [949, 184] on button "Filtros" at bounding box center [953, 176] width 88 height 31
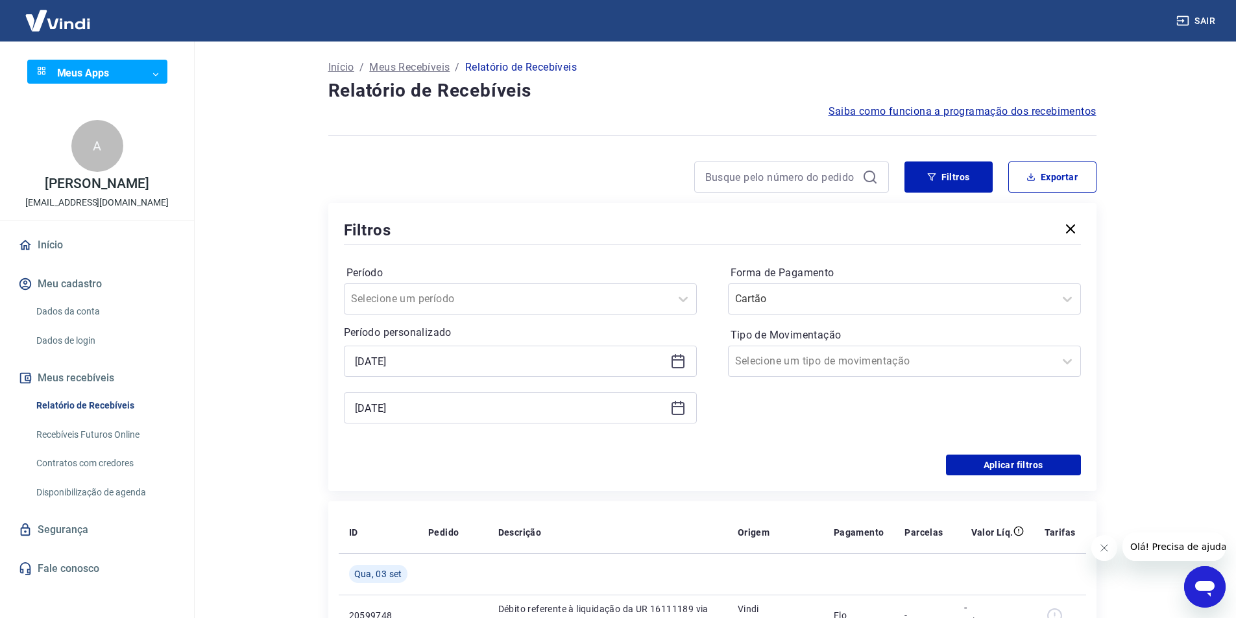
click at [671, 362] on icon at bounding box center [677, 361] width 13 height 13
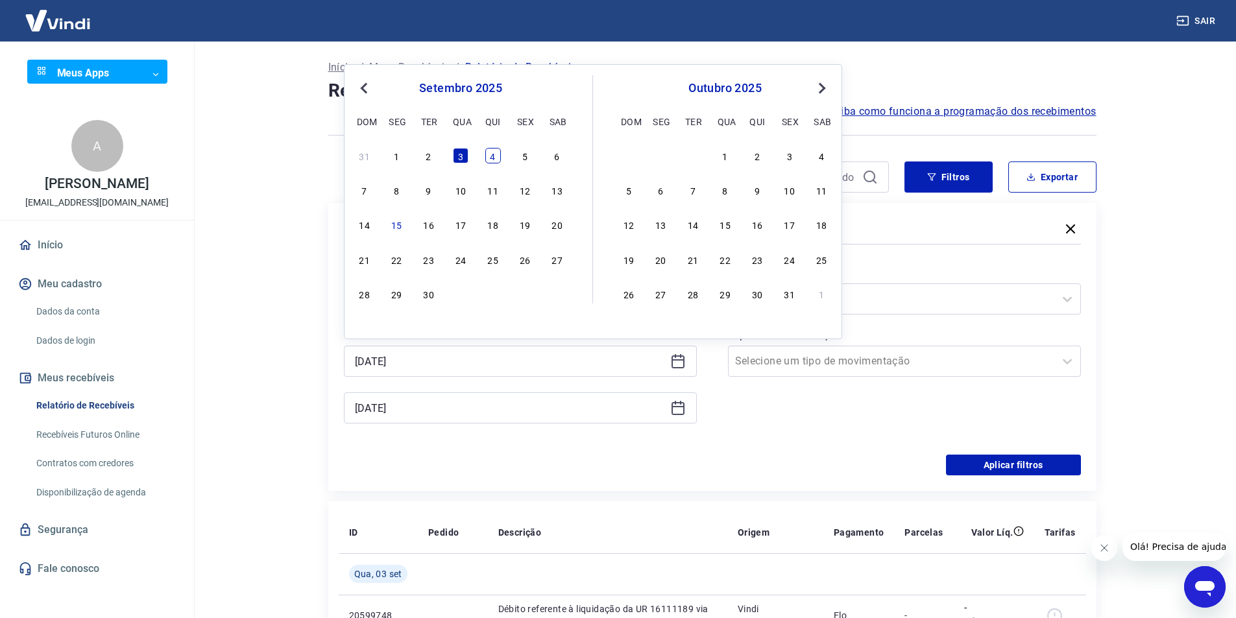
click at [491, 154] on div "4" at bounding box center [493, 156] width 16 height 16
type input "04/09/2025"
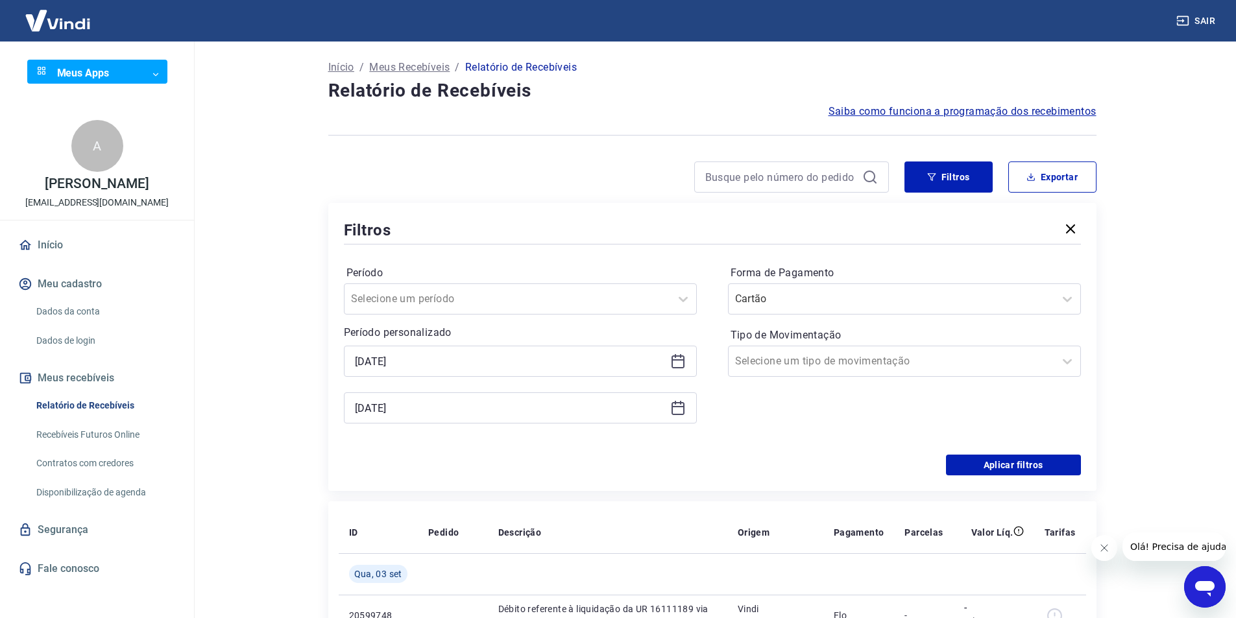
click at [676, 409] on icon at bounding box center [678, 408] width 16 height 16
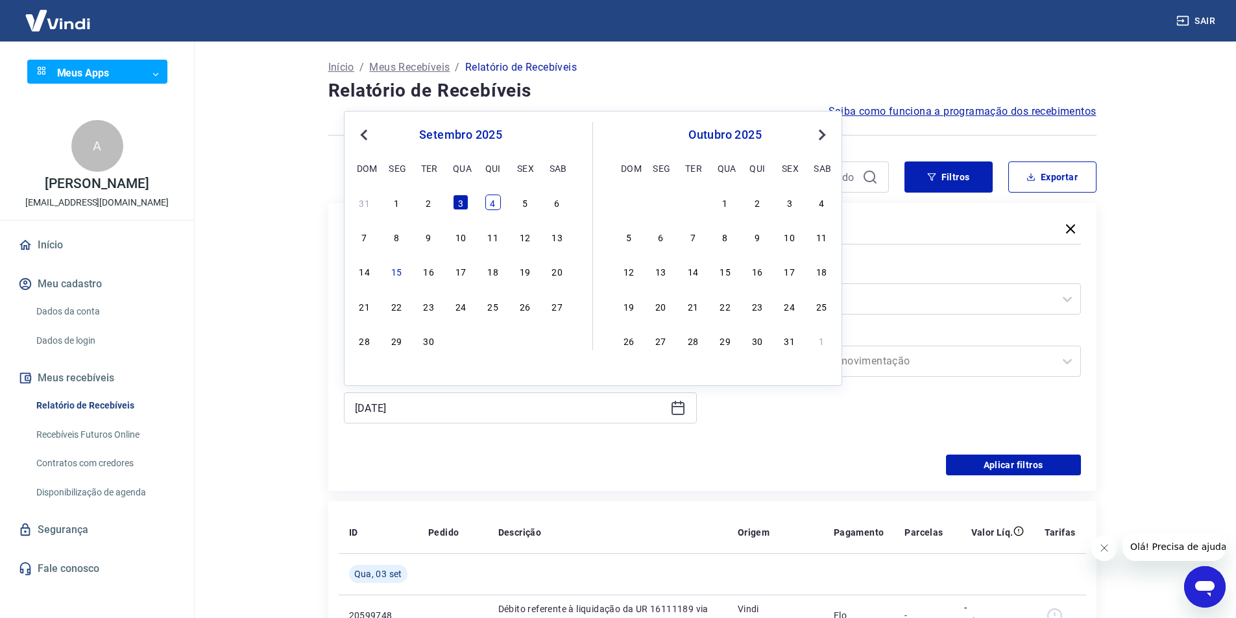
click at [497, 204] on div "4" at bounding box center [493, 203] width 16 height 16
type input "04/09/2025"
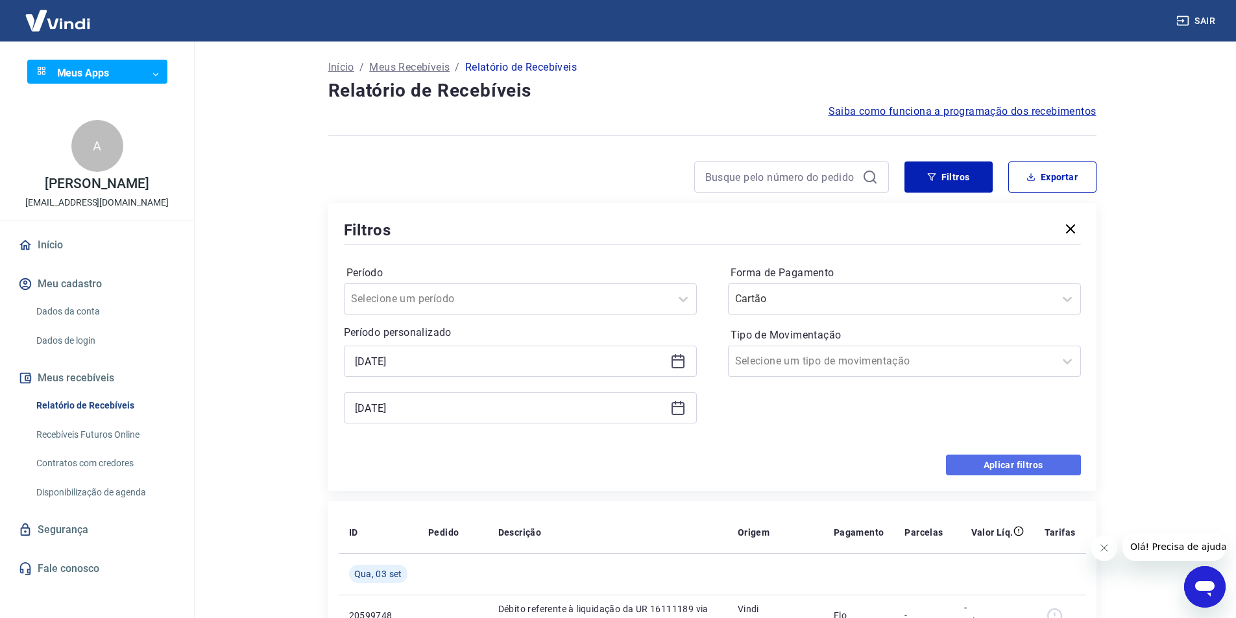
click at [967, 457] on button "Aplicar filtros" at bounding box center [1013, 465] width 135 height 21
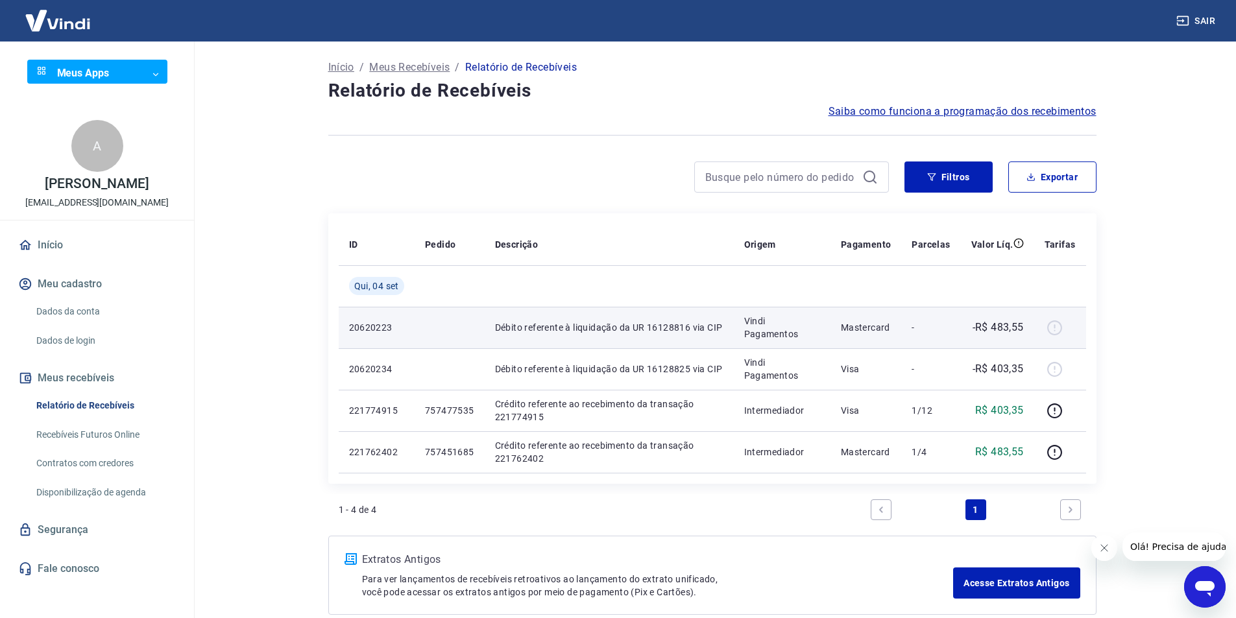
scroll to position [68, 0]
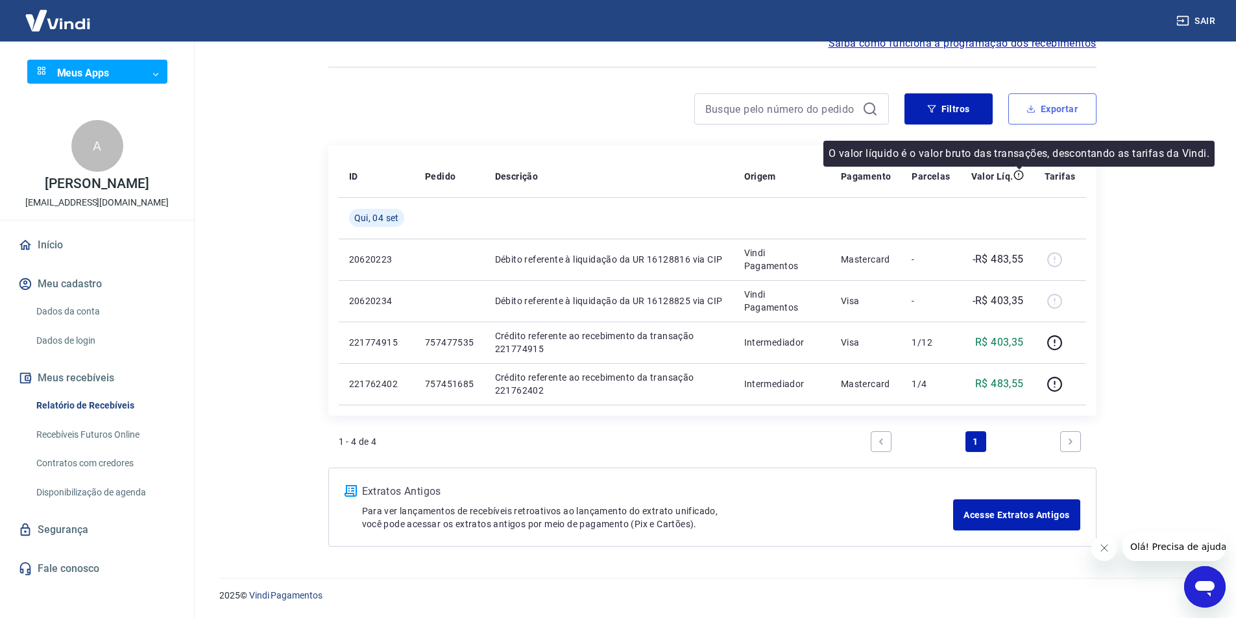
click at [1042, 103] on button "Exportar" at bounding box center [1052, 108] width 88 height 31
type input "04/09/2025"
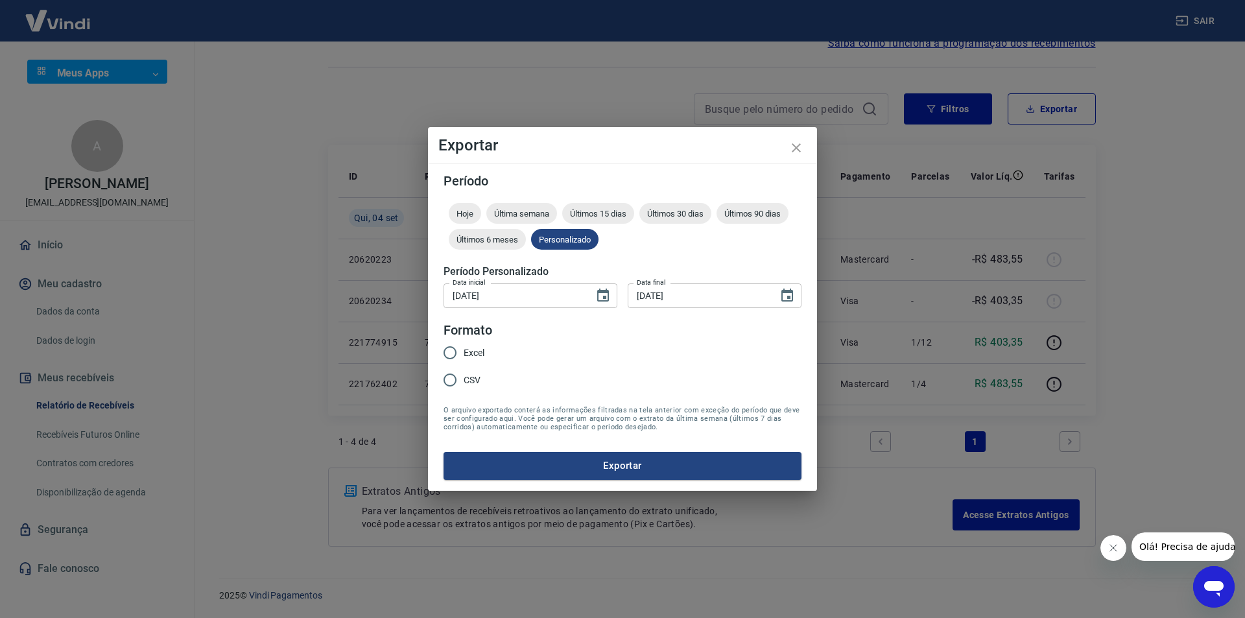
click at [464, 348] on span "Excel" at bounding box center [474, 353] width 21 height 14
click at [464, 348] on input "Excel" at bounding box center [449, 352] width 27 height 27
radio input "true"
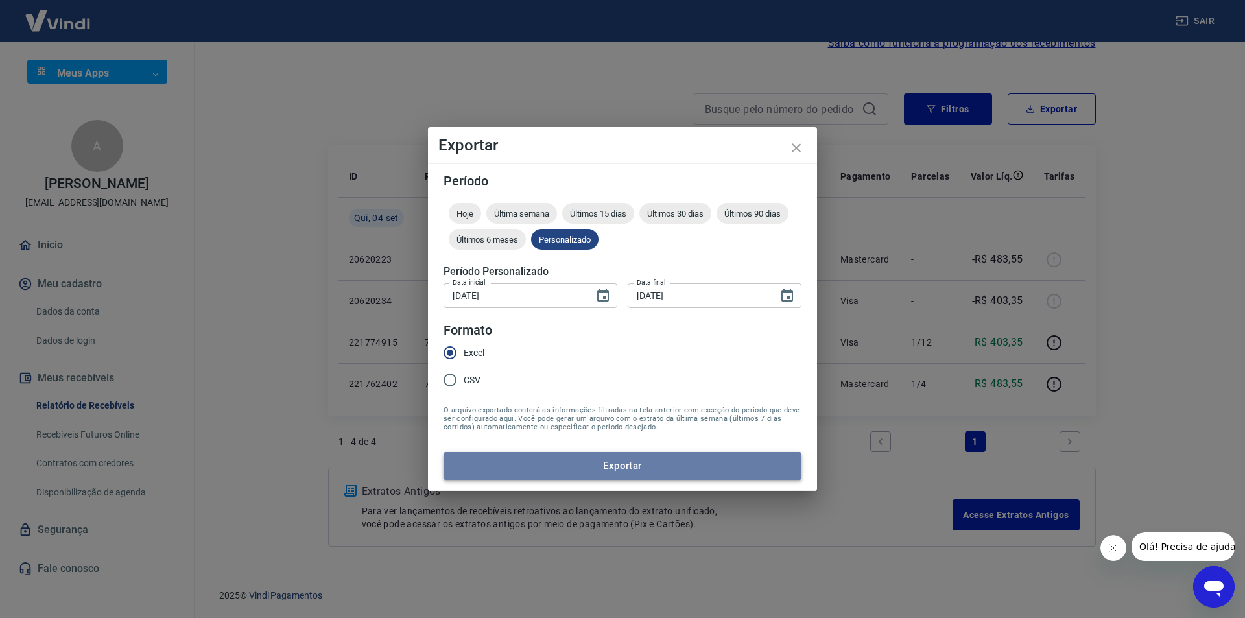
click at [547, 465] on button "Exportar" at bounding box center [623, 465] width 358 height 27
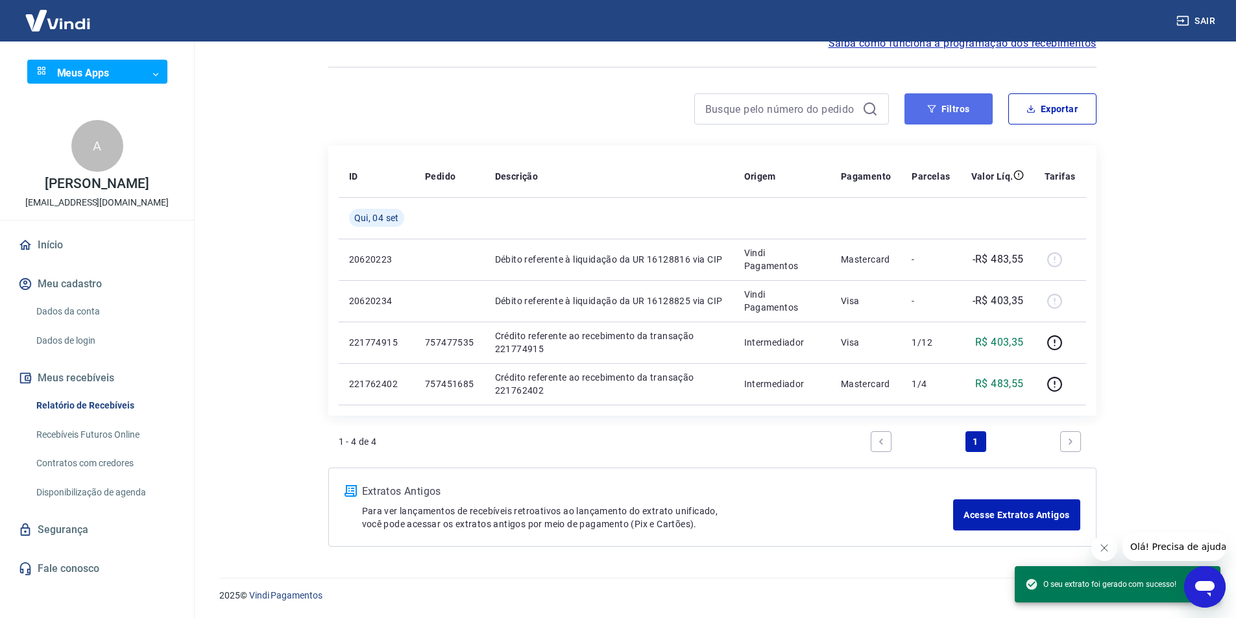
click at [957, 115] on button "Filtros" at bounding box center [948, 108] width 88 height 31
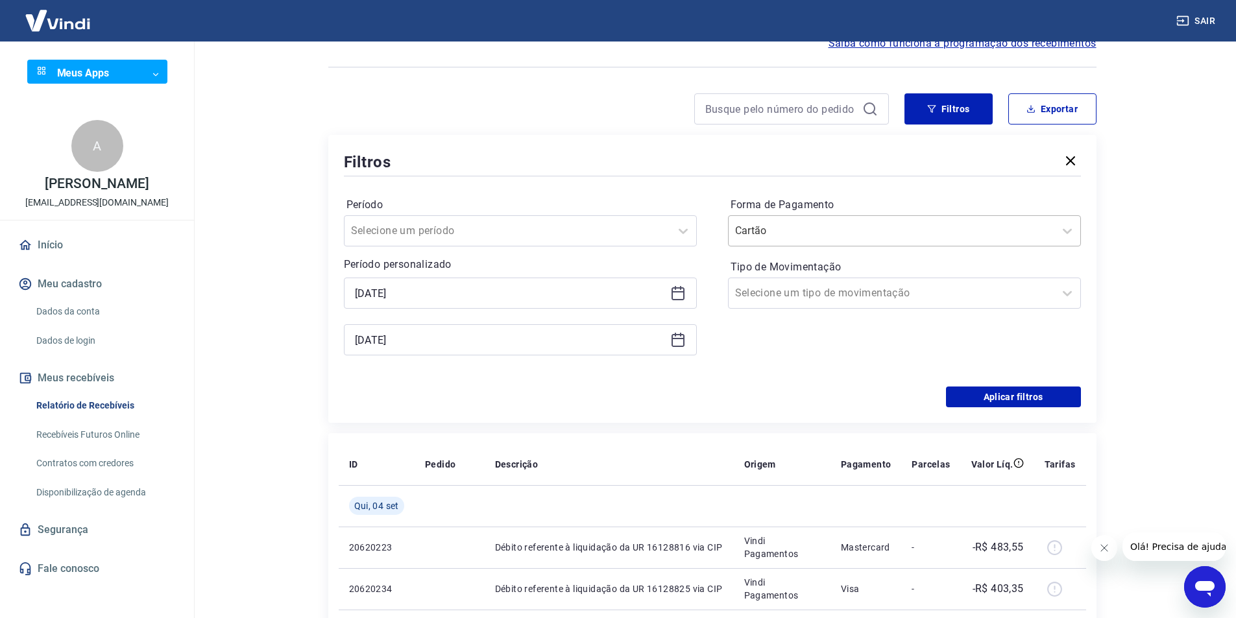
click at [765, 228] on input "Forma de Pagamento" at bounding box center [800, 231] width 131 height 16
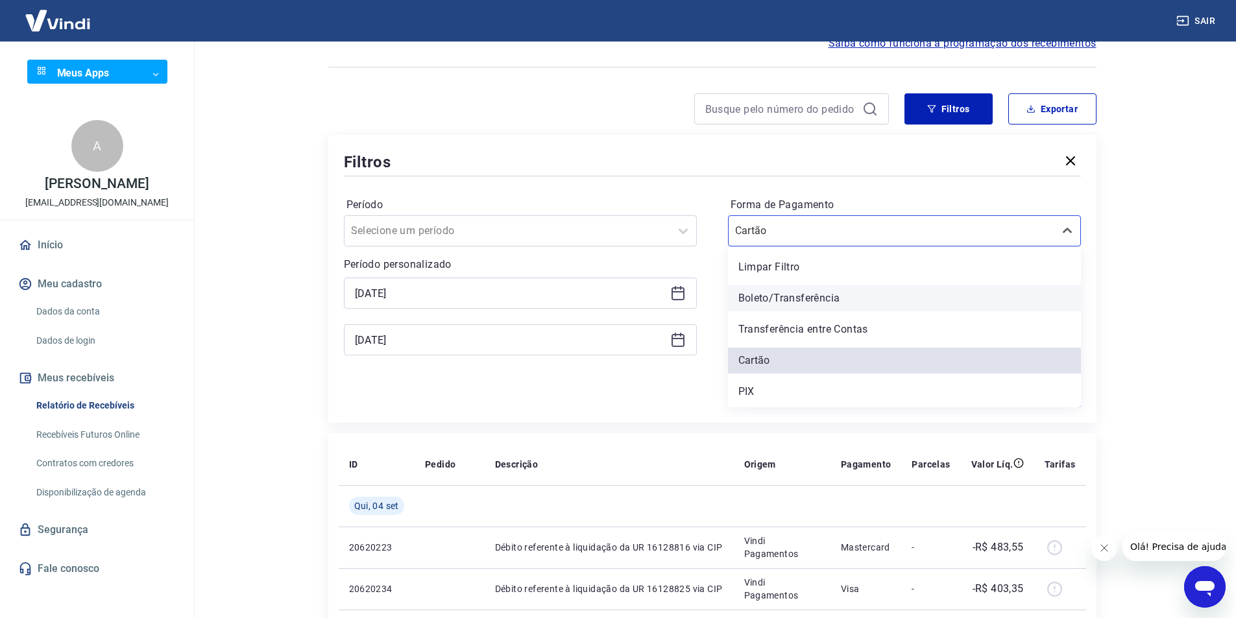
click at [751, 310] on div "Boleto/Transferência" at bounding box center [904, 298] width 353 height 26
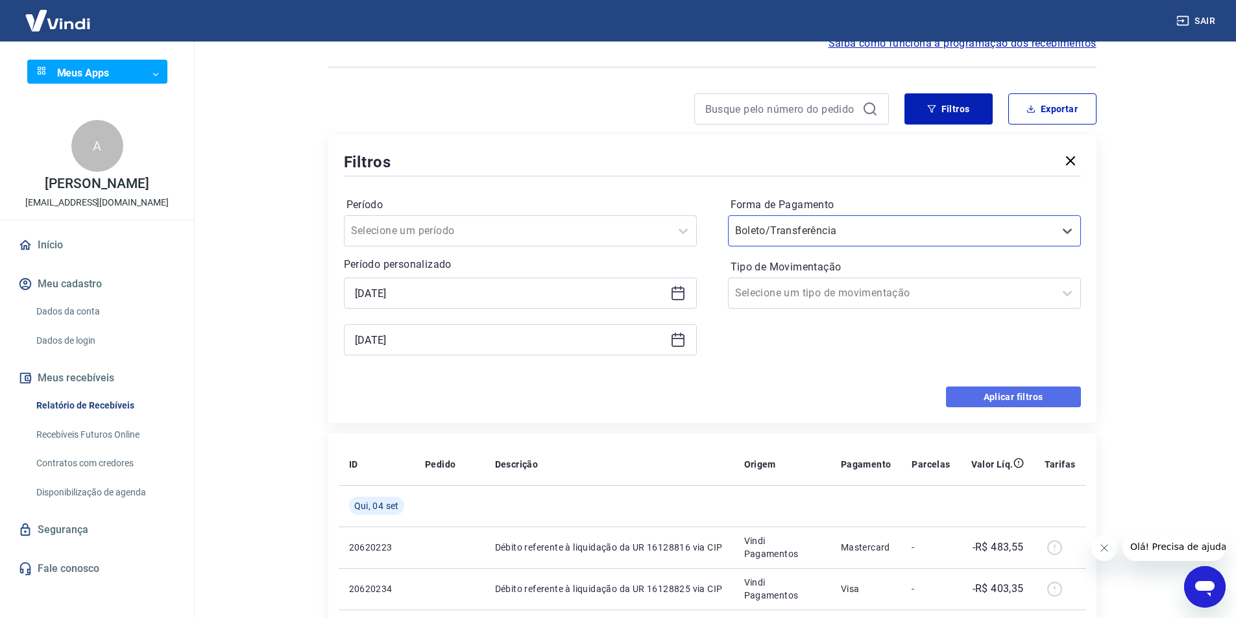
click at [998, 394] on button "Aplicar filtros" at bounding box center [1013, 397] width 135 height 21
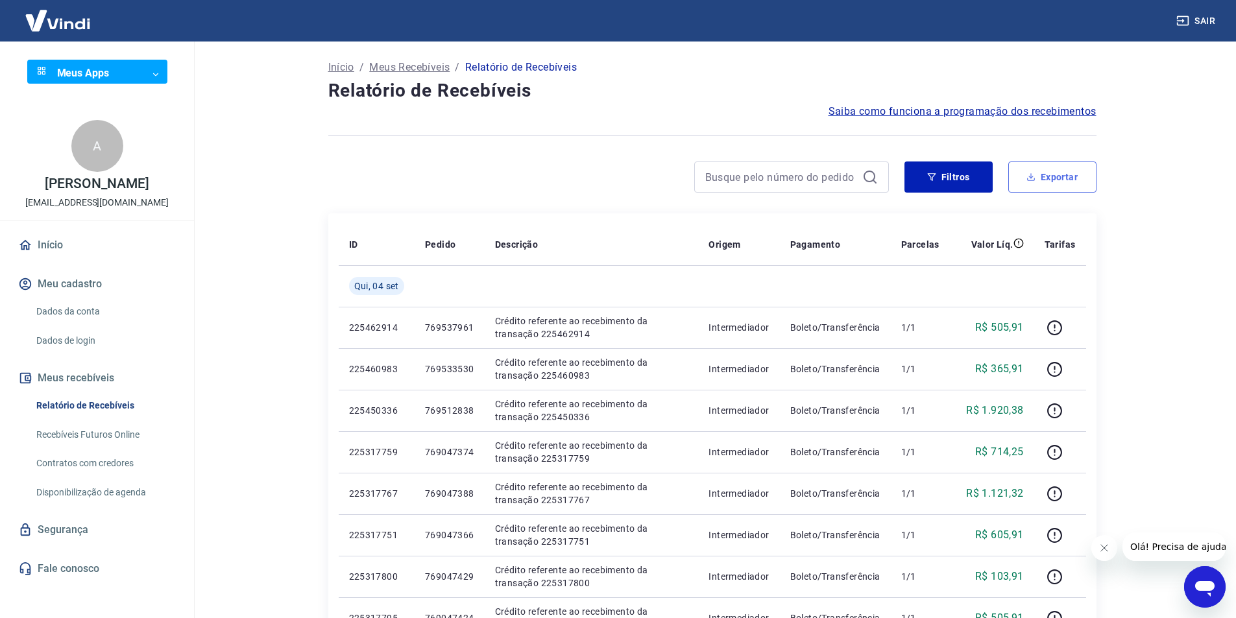
click at [1031, 171] on button "Exportar" at bounding box center [1052, 176] width 88 height 31
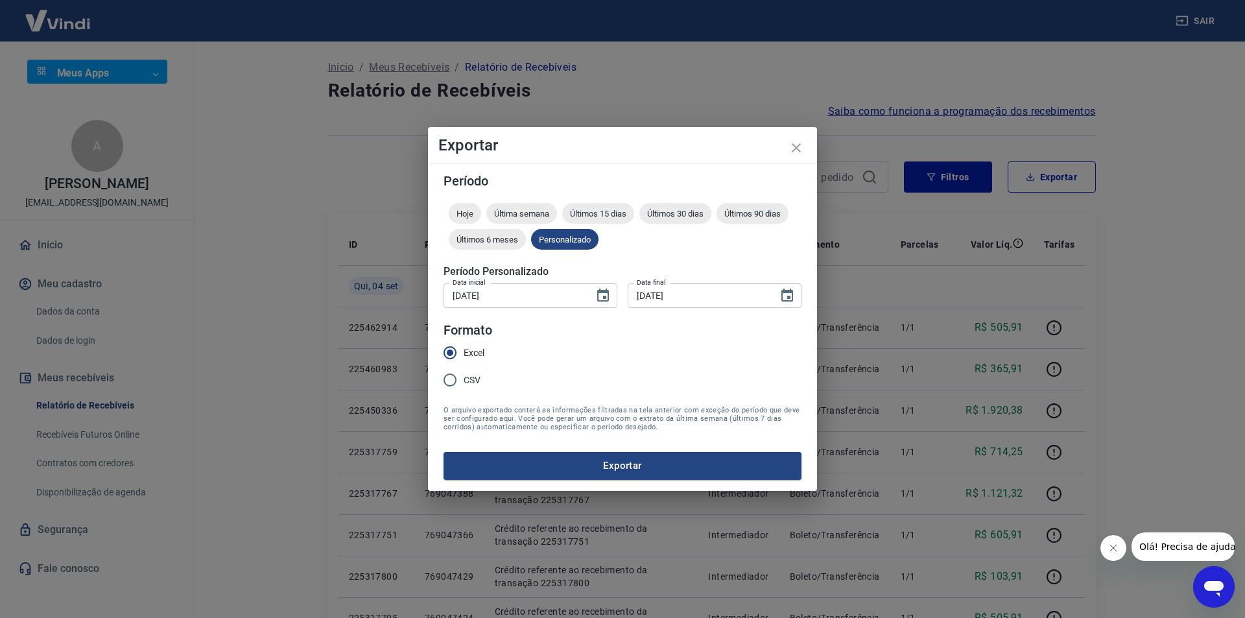
click at [529, 458] on button "Exportar" at bounding box center [623, 465] width 358 height 27
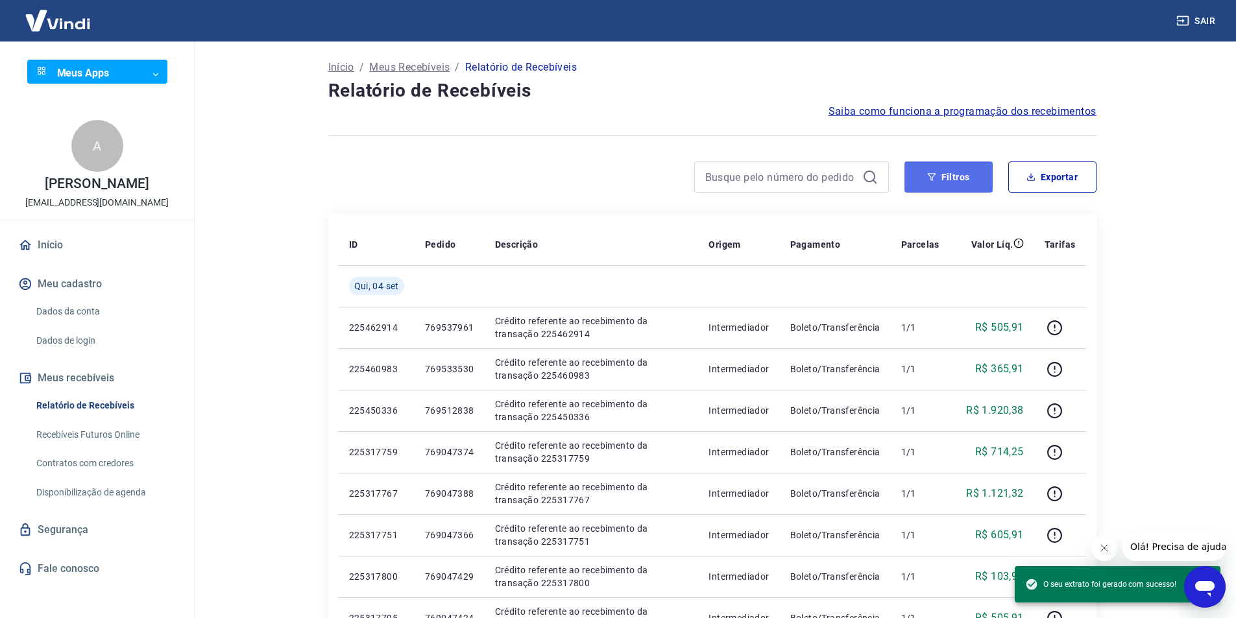
click at [968, 176] on button "Filtros" at bounding box center [948, 176] width 88 height 31
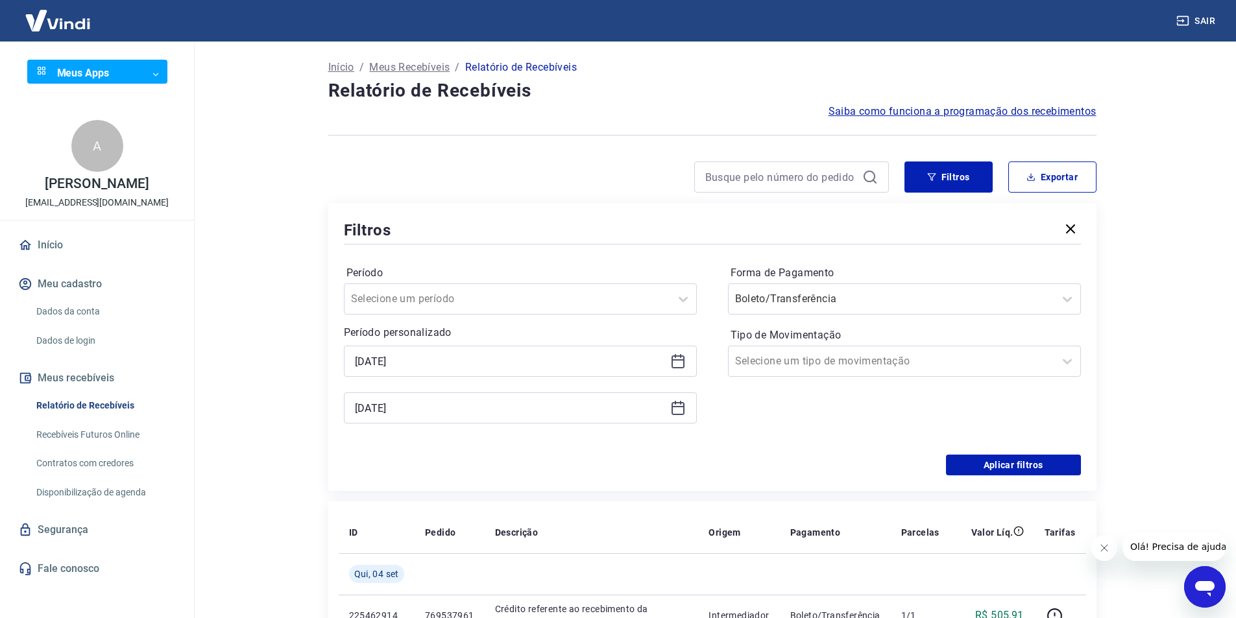
click at [676, 370] on div "04/09/2025" at bounding box center [520, 361] width 353 height 31
click at [678, 354] on icon at bounding box center [678, 361] width 16 height 16
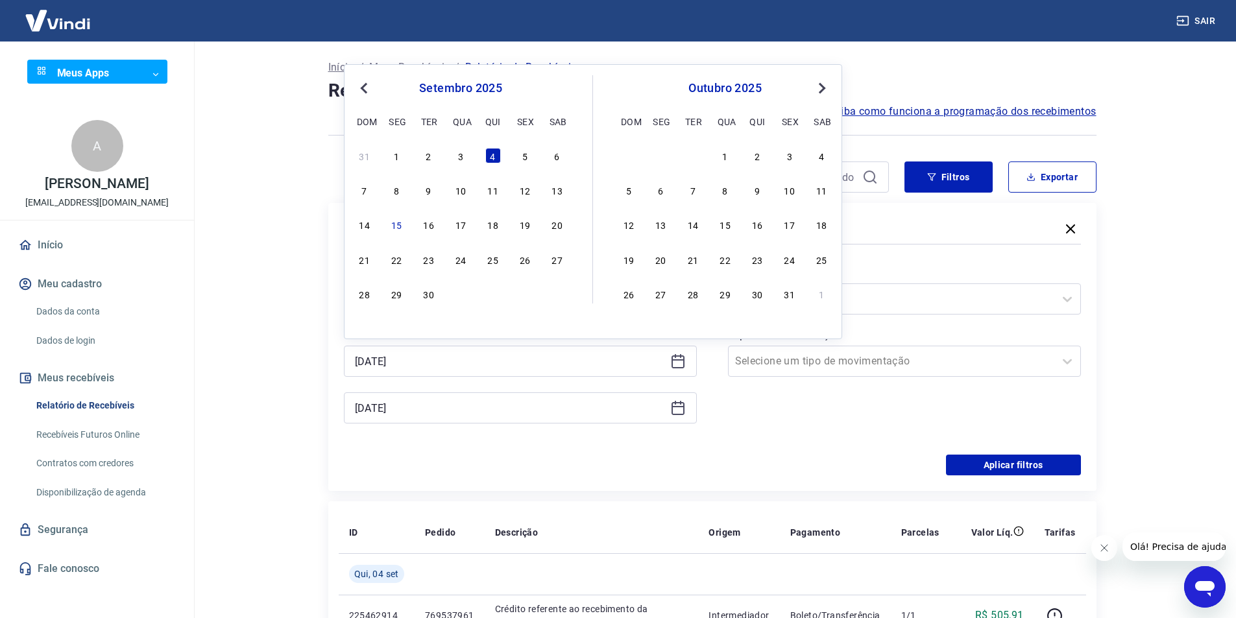
drag, startPoint x: 523, startPoint y: 149, endPoint x: 688, endPoint y: 415, distance: 313.4
click at [523, 149] on div "5" at bounding box center [525, 156] width 16 height 16
type input "05/09/2025"
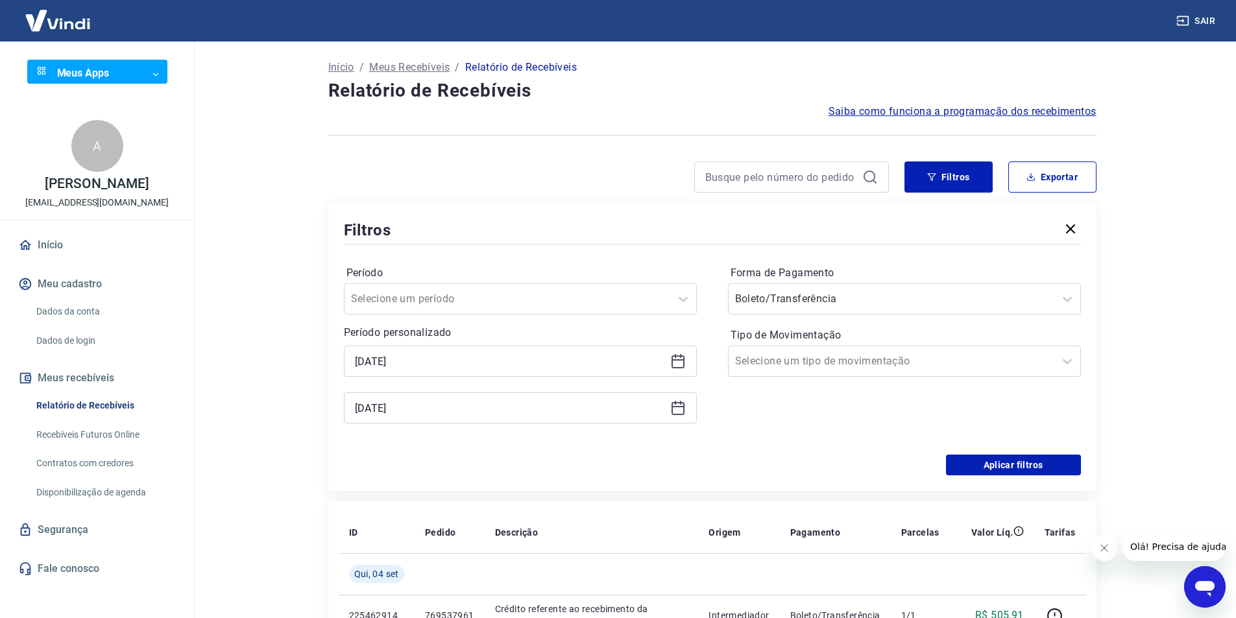
click at [683, 411] on icon at bounding box center [677, 408] width 13 height 13
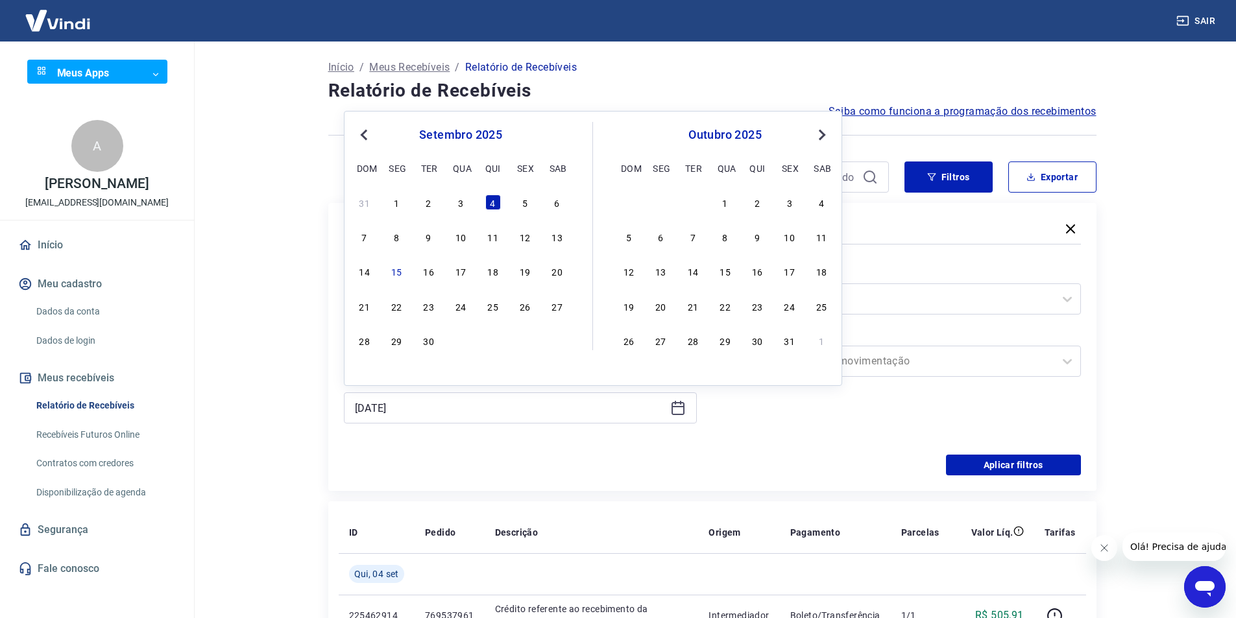
click at [516, 207] on div "31 1 2 3 4 5 6" at bounding box center [460, 202] width 211 height 19
click at [519, 206] on div "5" at bounding box center [525, 203] width 16 height 16
type input "05/09/2025"
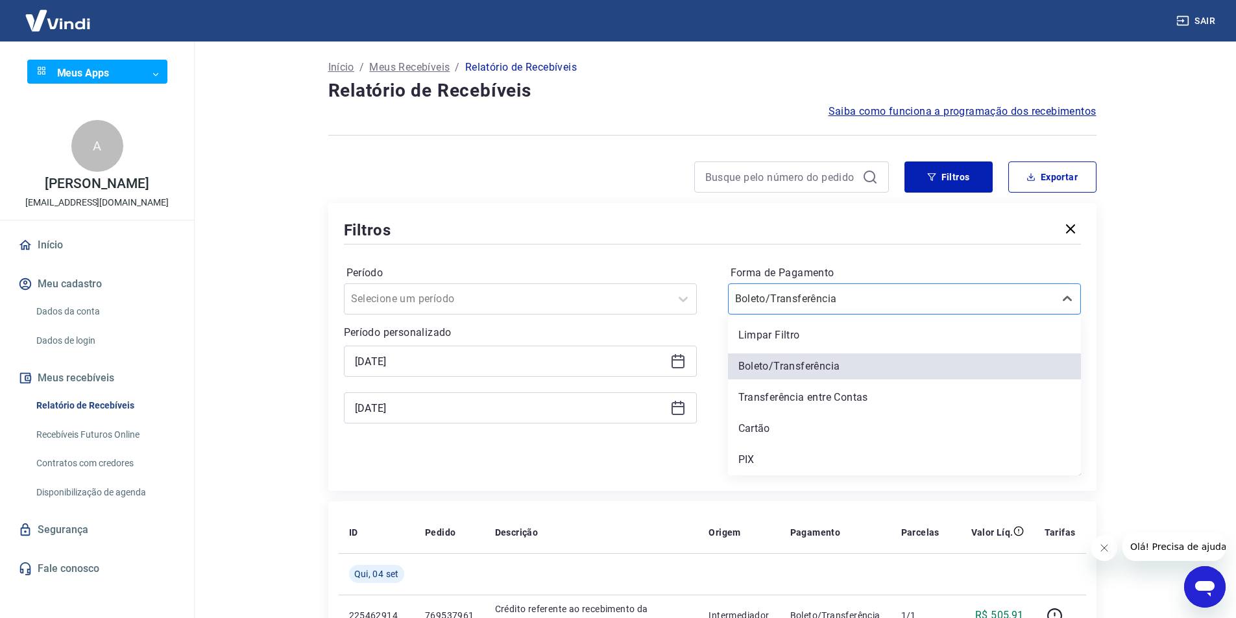
click at [916, 307] on div at bounding box center [891, 299] width 313 height 18
click at [817, 438] on div "Cartão" at bounding box center [904, 429] width 353 height 26
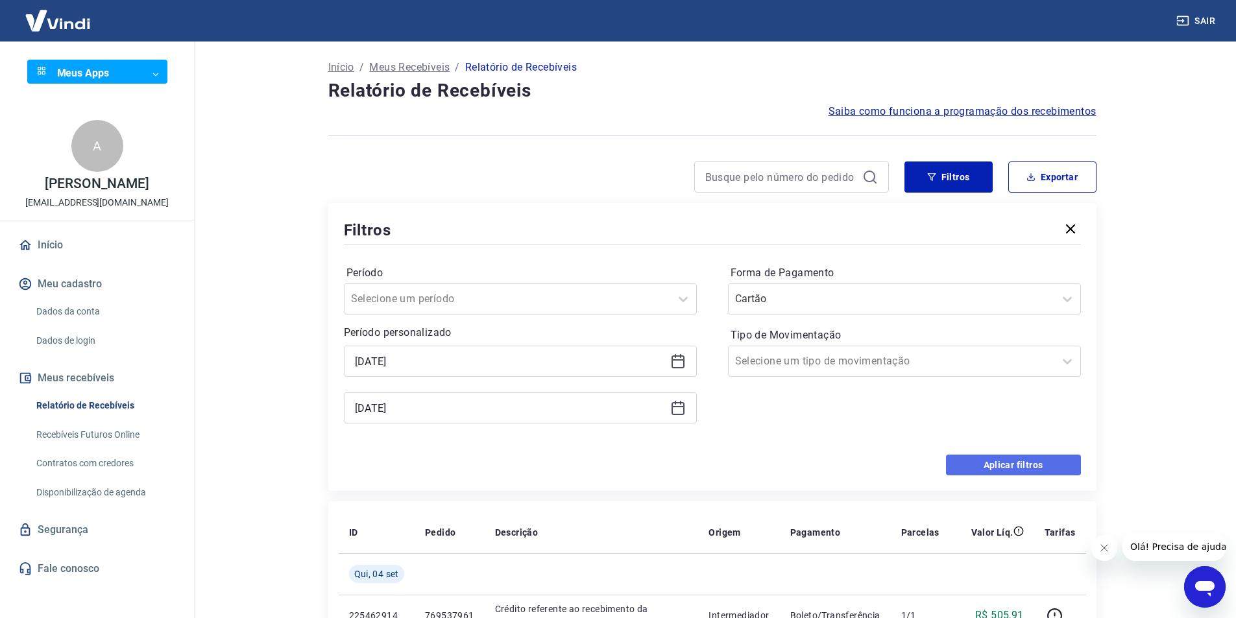
click at [958, 461] on button "Aplicar filtros" at bounding box center [1013, 465] width 135 height 21
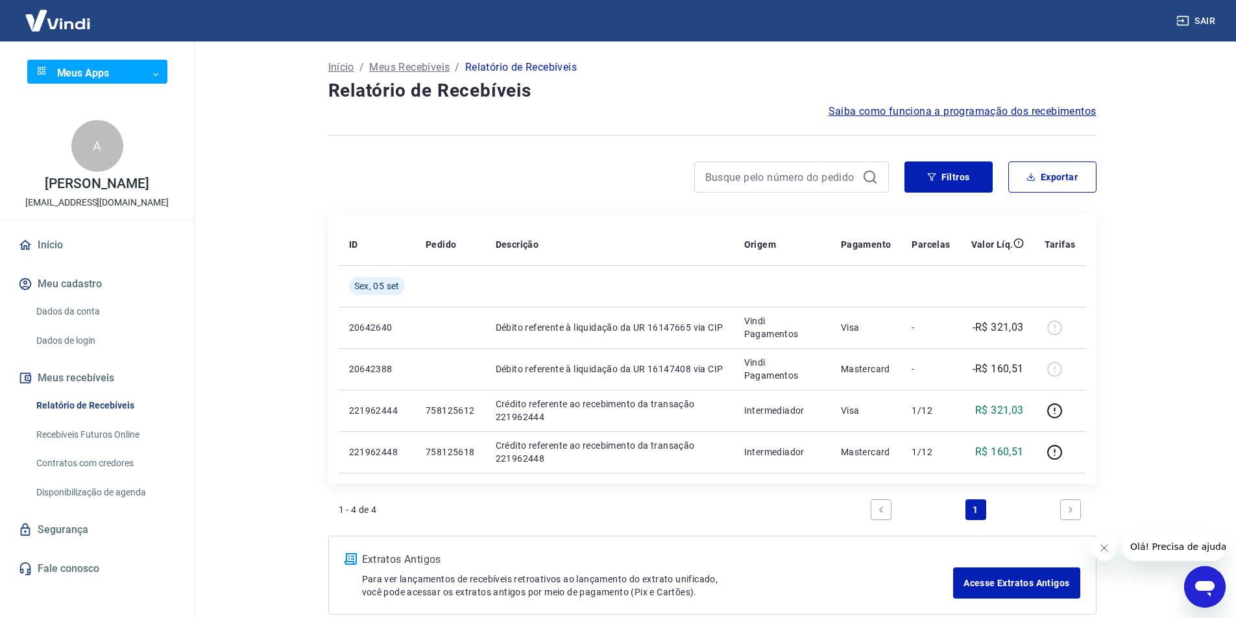
scroll to position [65, 0]
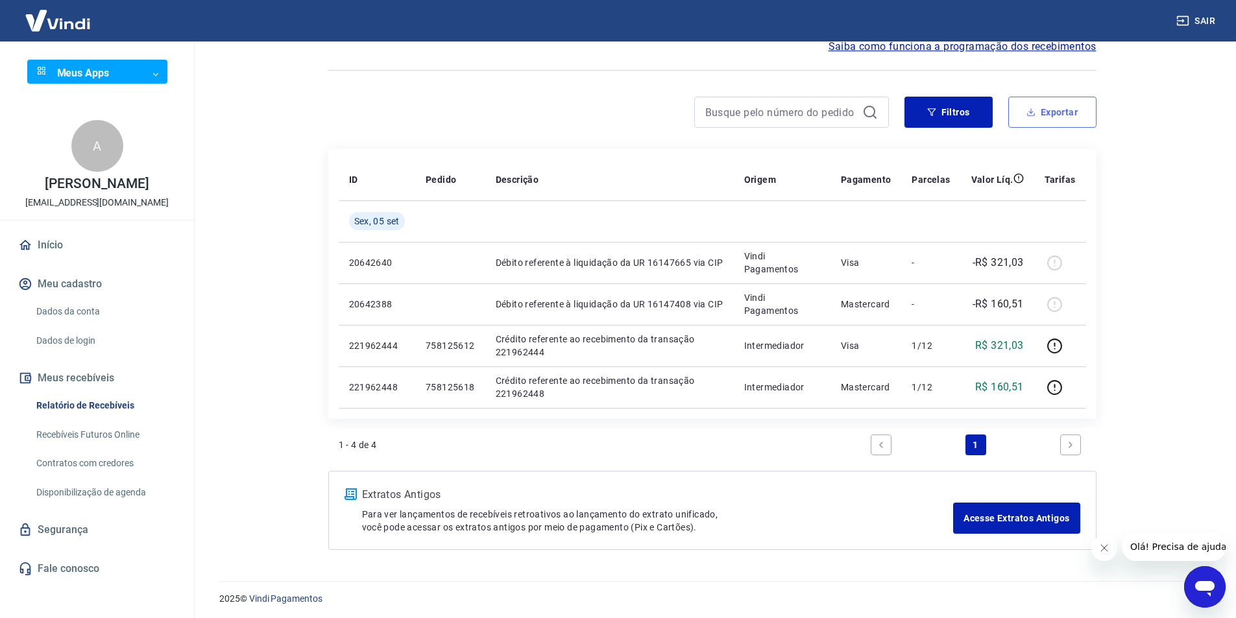
click at [1059, 110] on button "Exportar" at bounding box center [1052, 112] width 88 height 31
type input "05/09/2025"
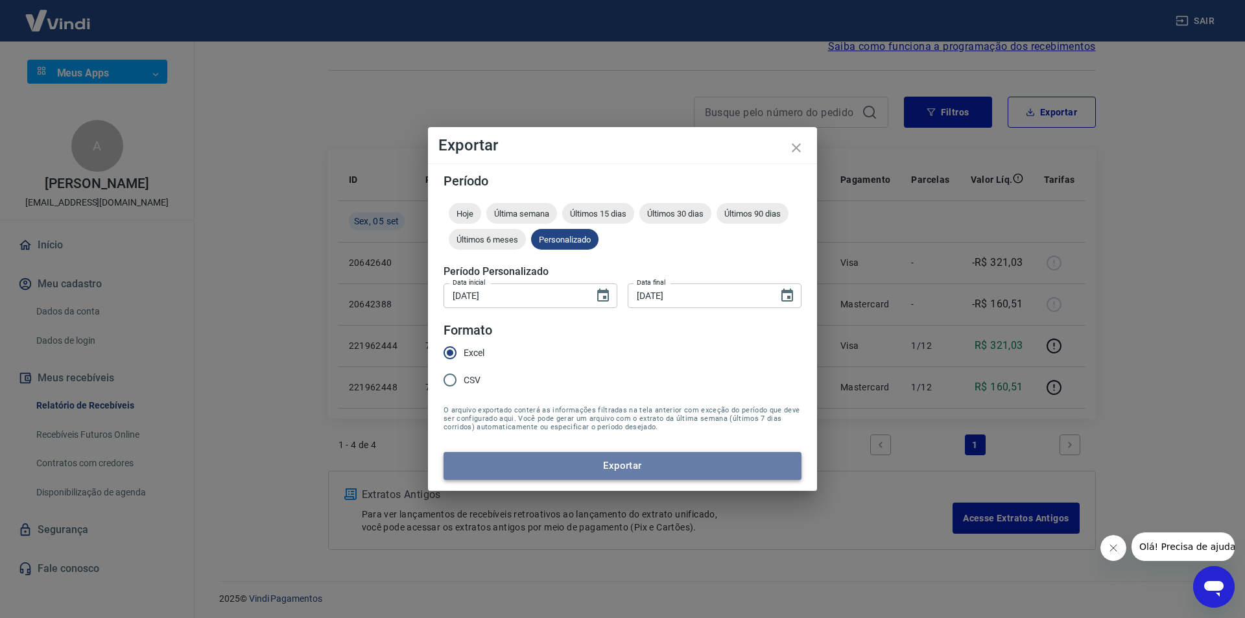
click at [582, 453] on button "Exportar" at bounding box center [623, 465] width 358 height 27
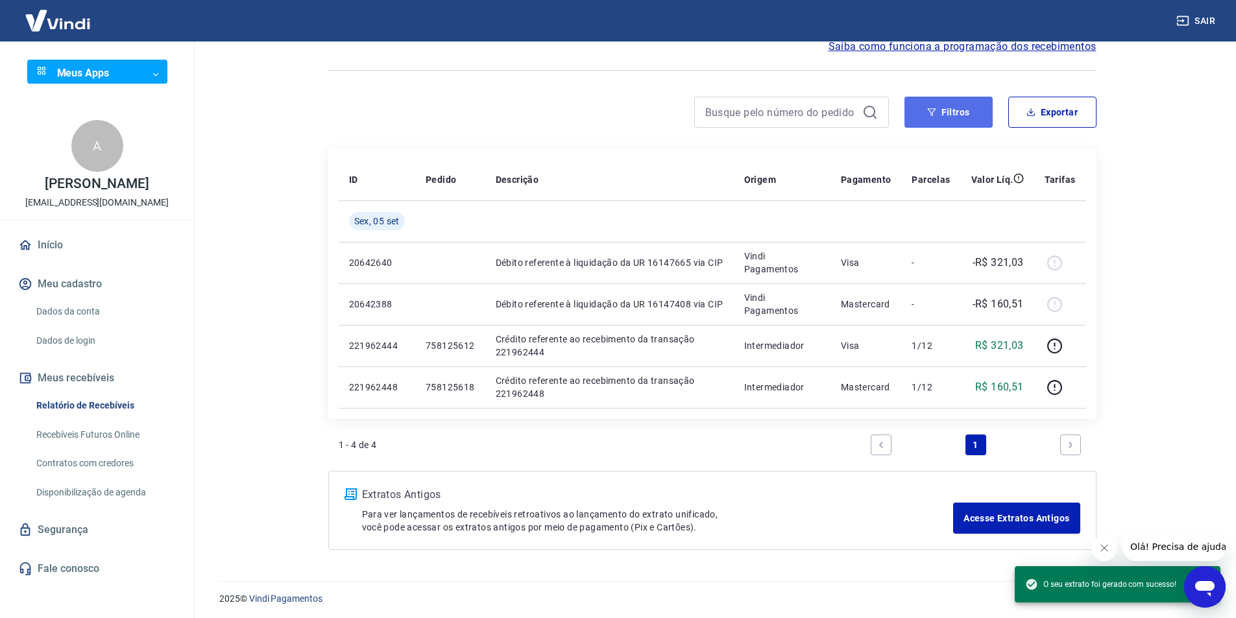
click at [932, 117] on button "Filtros" at bounding box center [948, 112] width 88 height 31
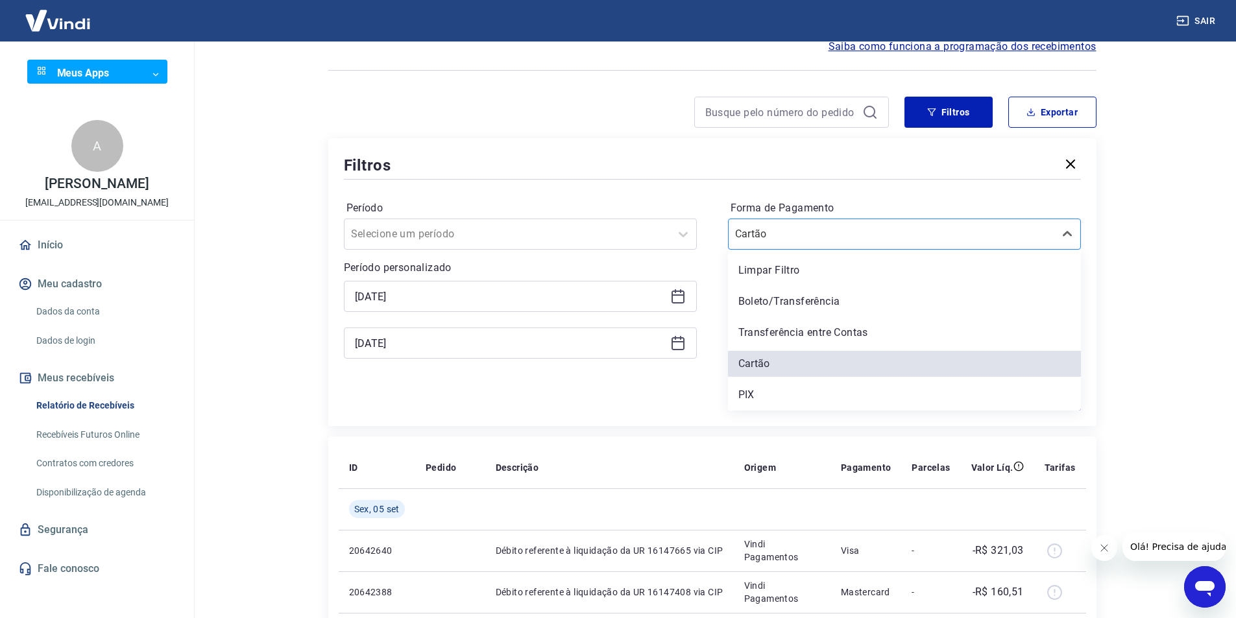
click at [845, 240] on input "Forma de Pagamento" at bounding box center [800, 234] width 131 height 16
drag, startPoint x: 804, startPoint y: 296, endPoint x: 891, endPoint y: 319, distance: 90.0
click at [804, 296] on div "Boleto/Transferência" at bounding box center [904, 302] width 353 height 26
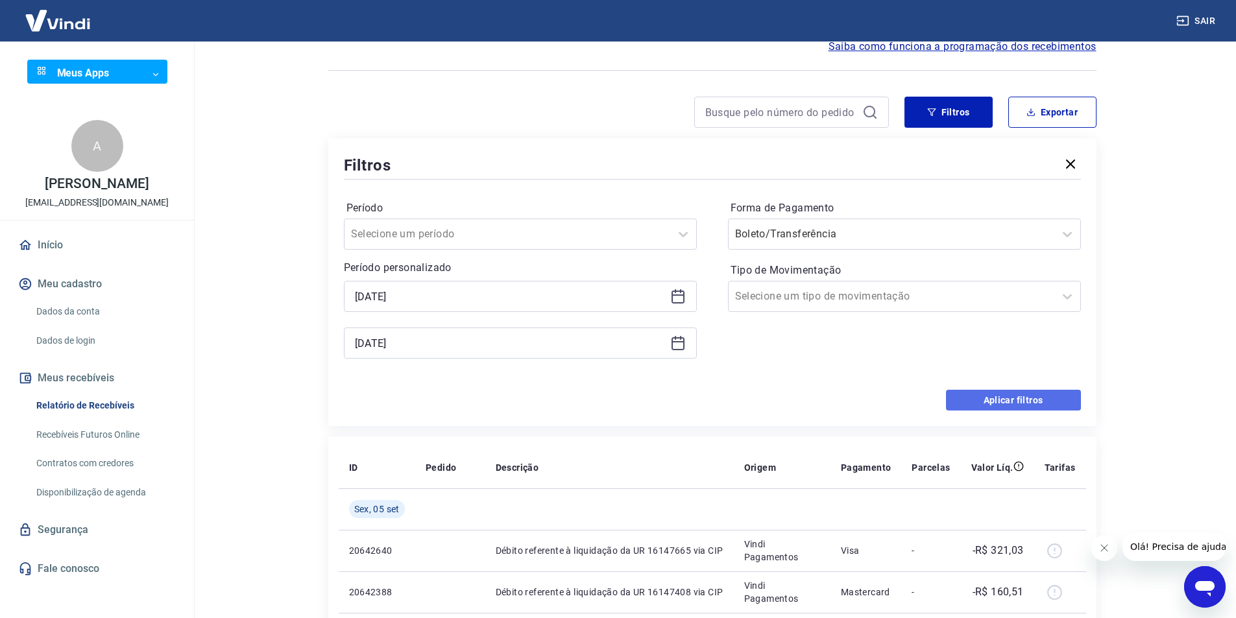
click at [1046, 400] on button "Aplicar filtros" at bounding box center [1013, 400] width 135 height 21
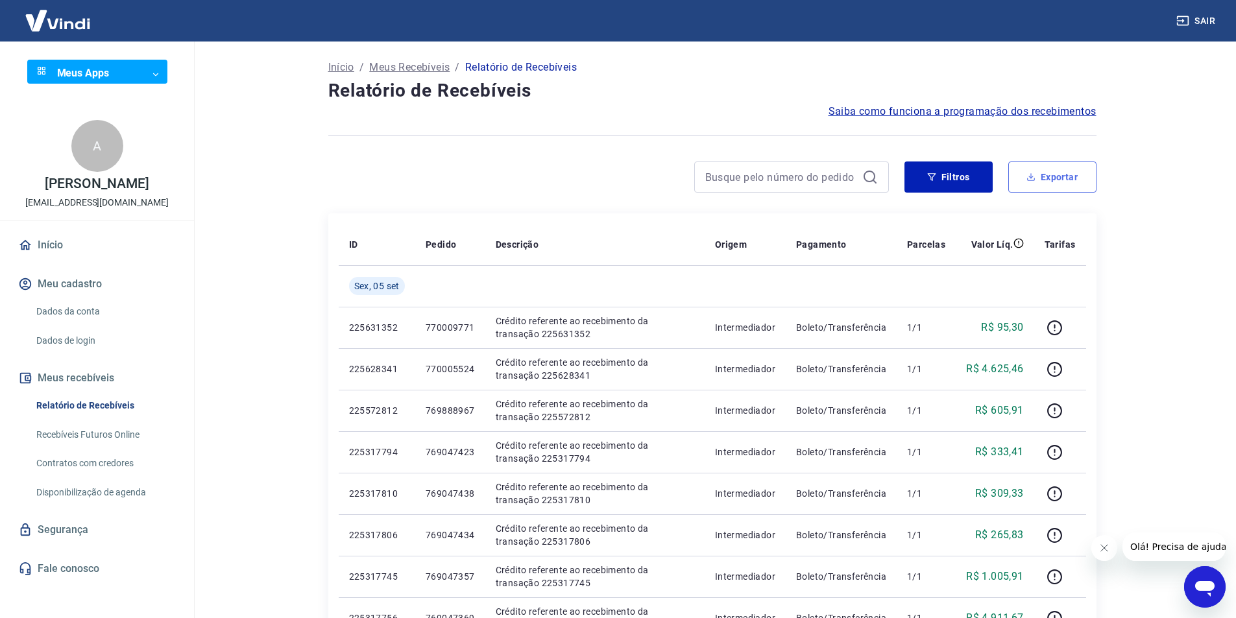
click at [1046, 177] on button "Exportar" at bounding box center [1052, 176] width 88 height 31
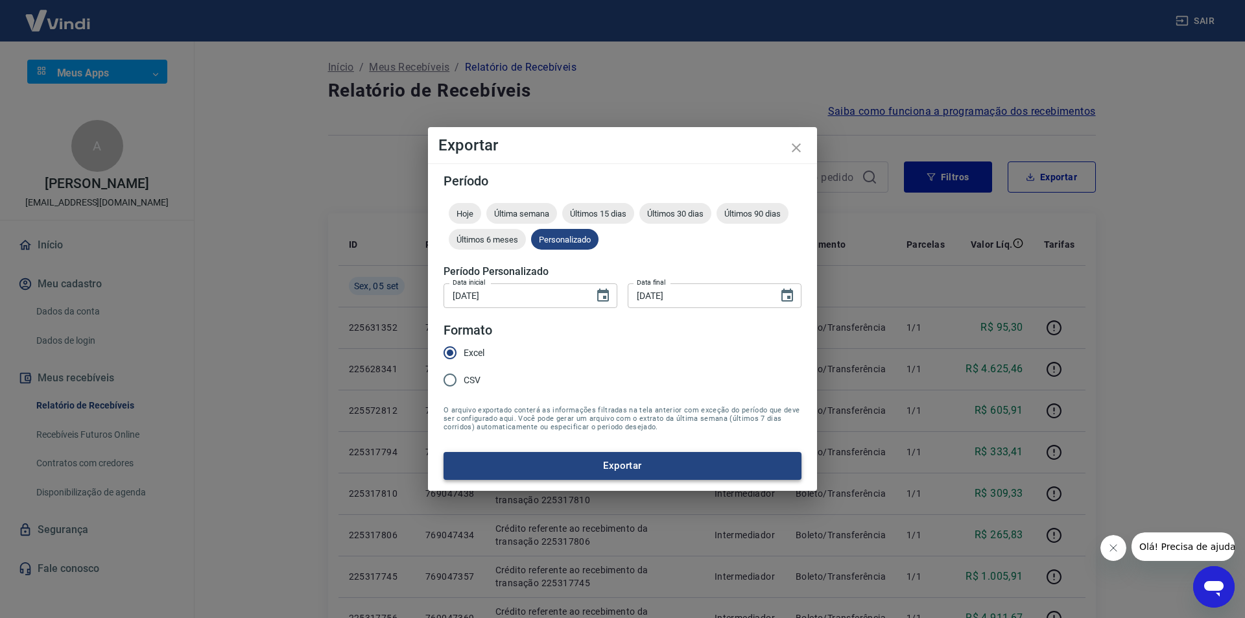
click at [521, 477] on button "Exportar" at bounding box center [623, 465] width 358 height 27
